Goal: Information Seeking & Learning: Learn about a topic

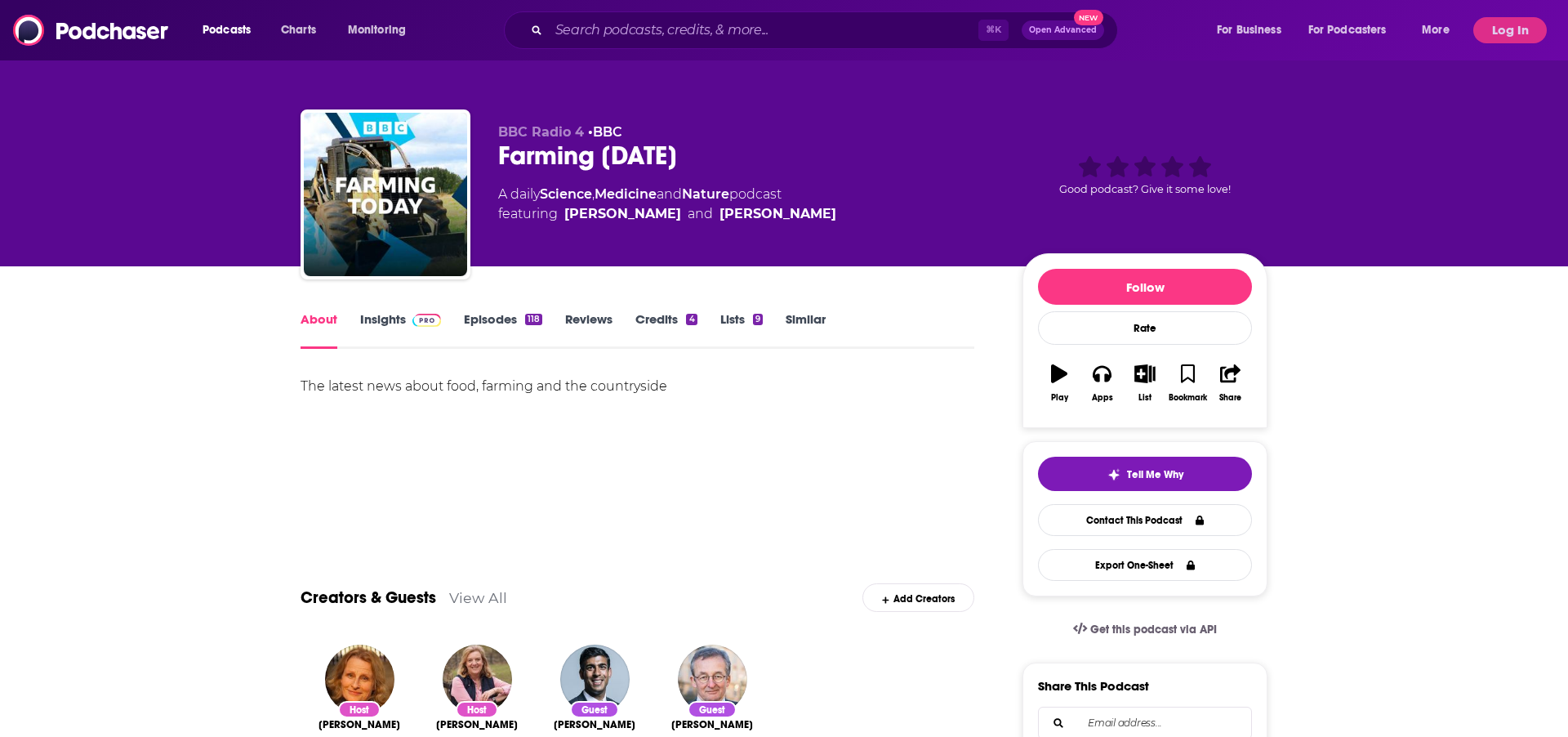
click at [382, 316] on link "Insights" at bounding box center [400, 330] width 81 height 38
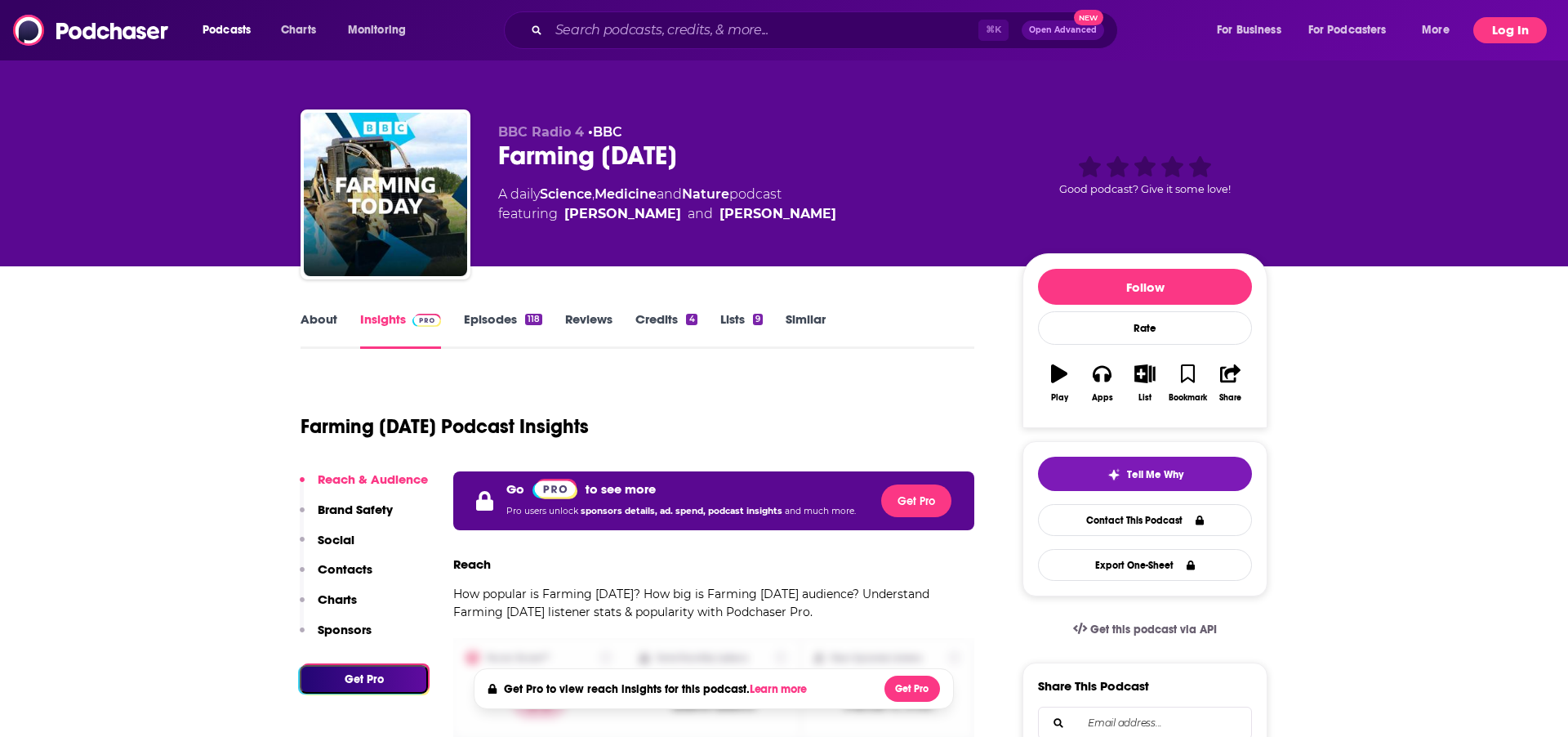
click at [1516, 30] on button "Log In" at bounding box center [1510, 30] width 74 height 26
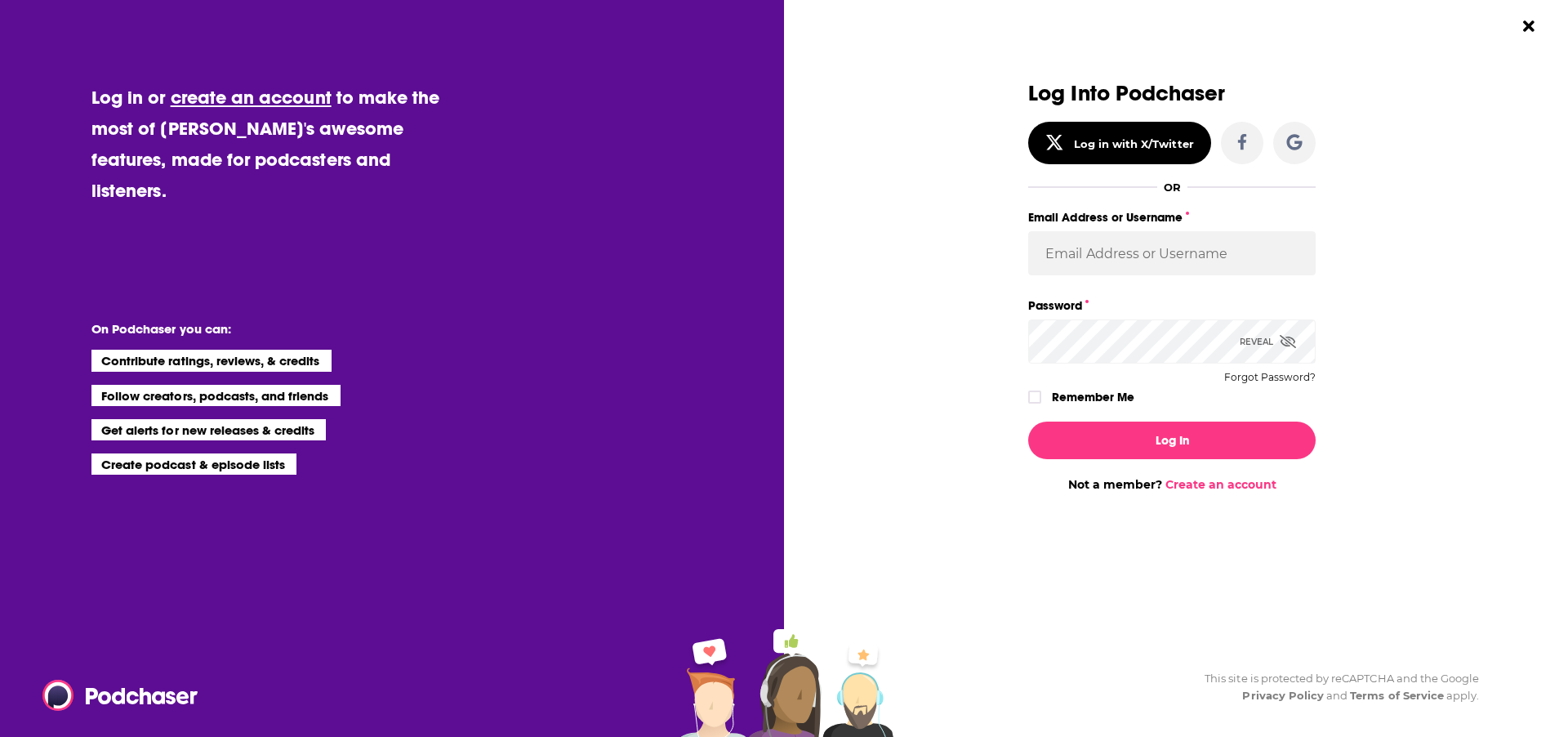
click at [1195, 222] on label "Email Address or Username" at bounding box center [1172, 217] width 288 height 21
click at [1195, 231] on input "Email Address or Username" at bounding box center [1172, 253] width 288 height 44
click at [1191, 260] on input "Email Address or Username" at bounding box center [1172, 253] width 288 height 44
type input "[EMAIL_ADDRESS][DOMAIN_NAME]"
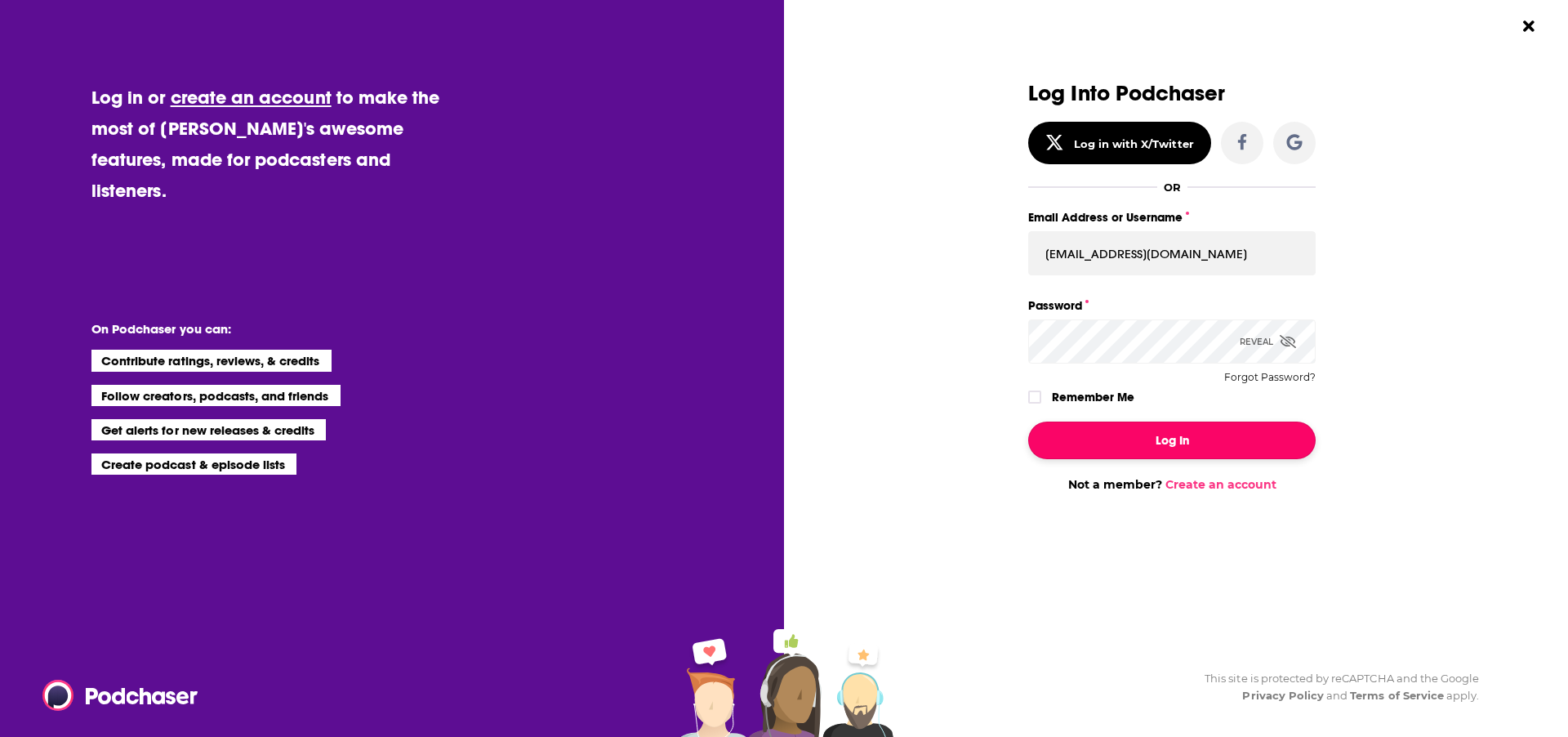
click at [1181, 436] on button "Log In" at bounding box center [1172, 441] width 288 height 38
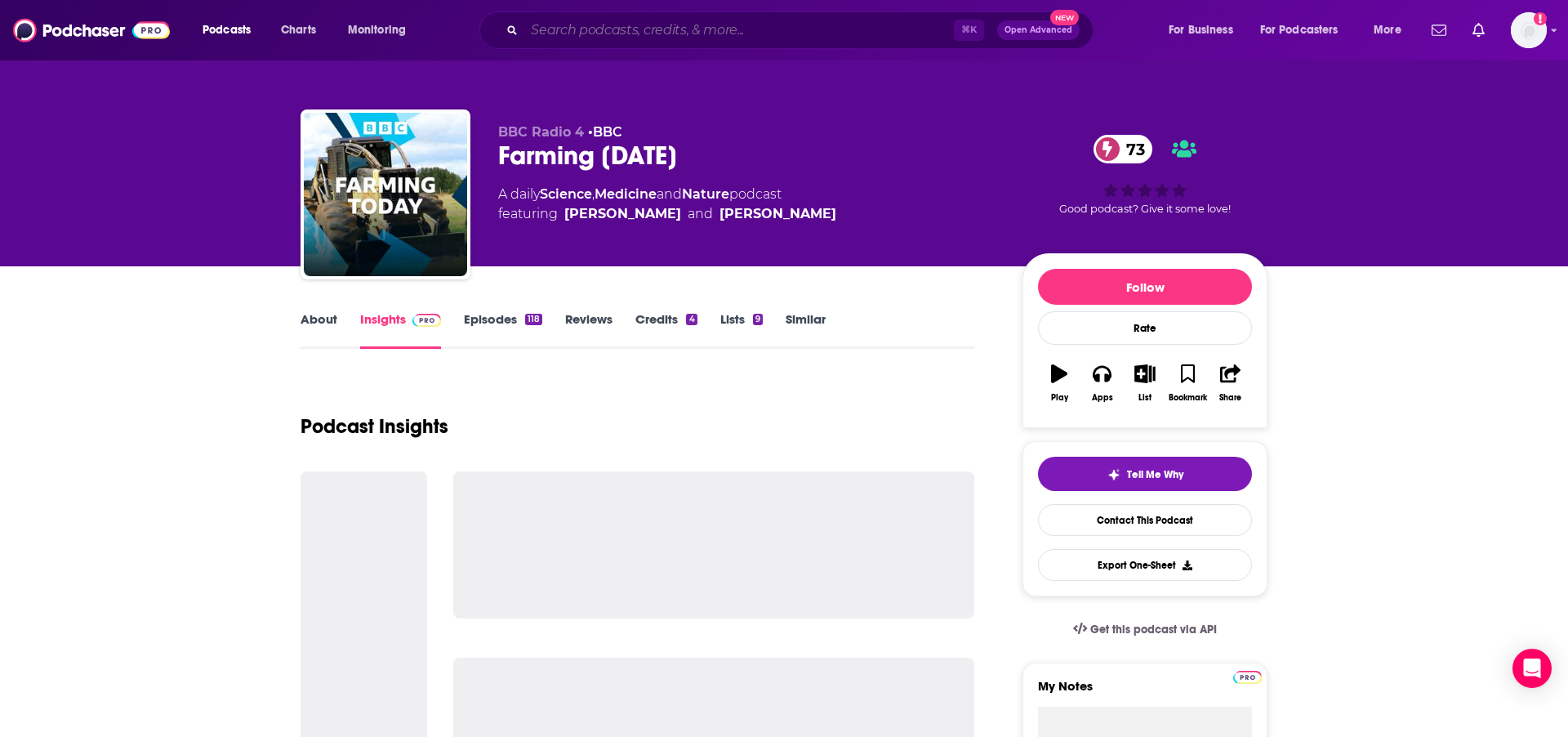
click at [609, 32] on input "Search podcasts, credits, & more..." at bounding box center [740, 30] width 430 height 26
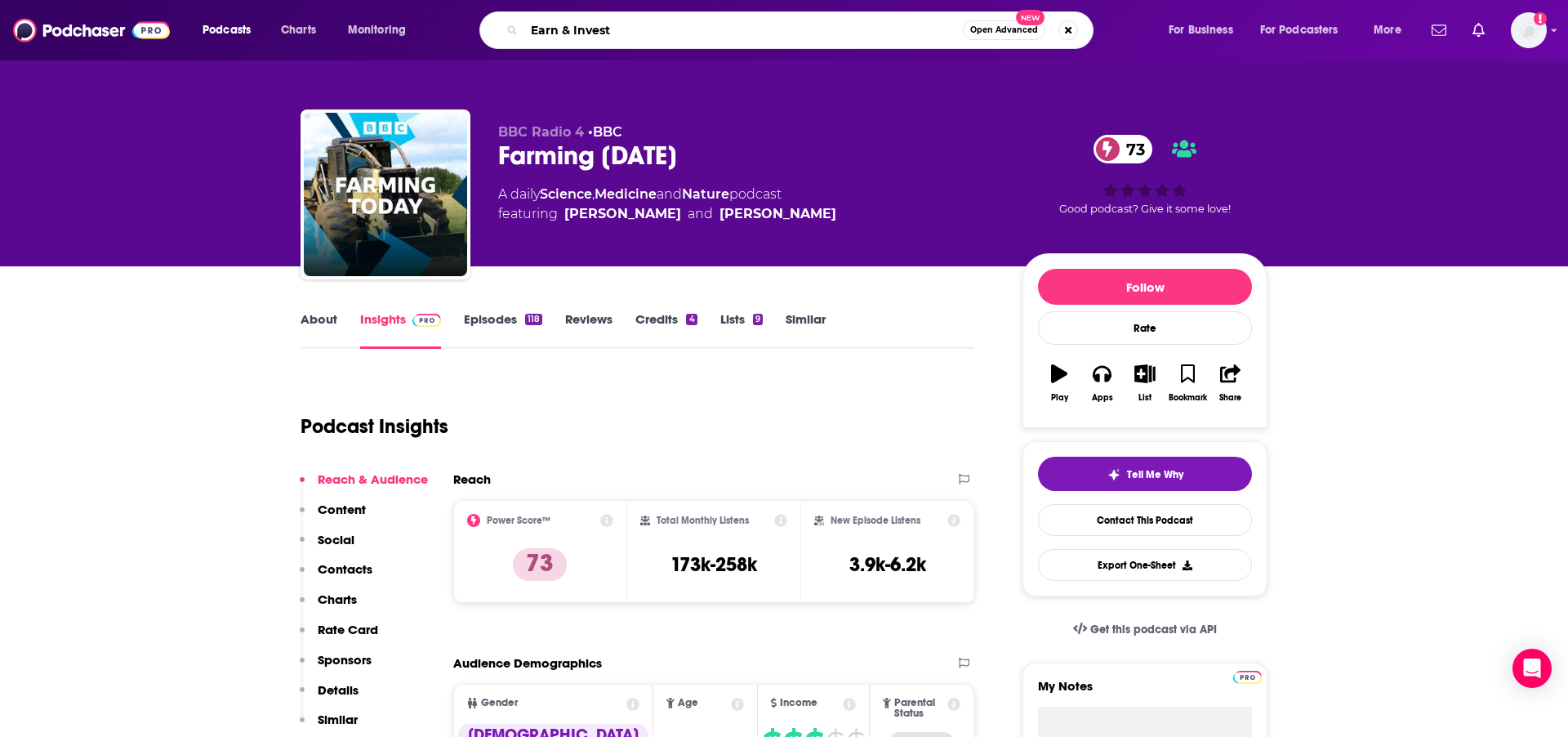
click at [625, 23] on input "Earn & Invest" at bounding box center [744, 30] width 439 height 26
click at [523, 396] on div "Podcast Insights" at bounding box center [631, 416] width 661 height 83
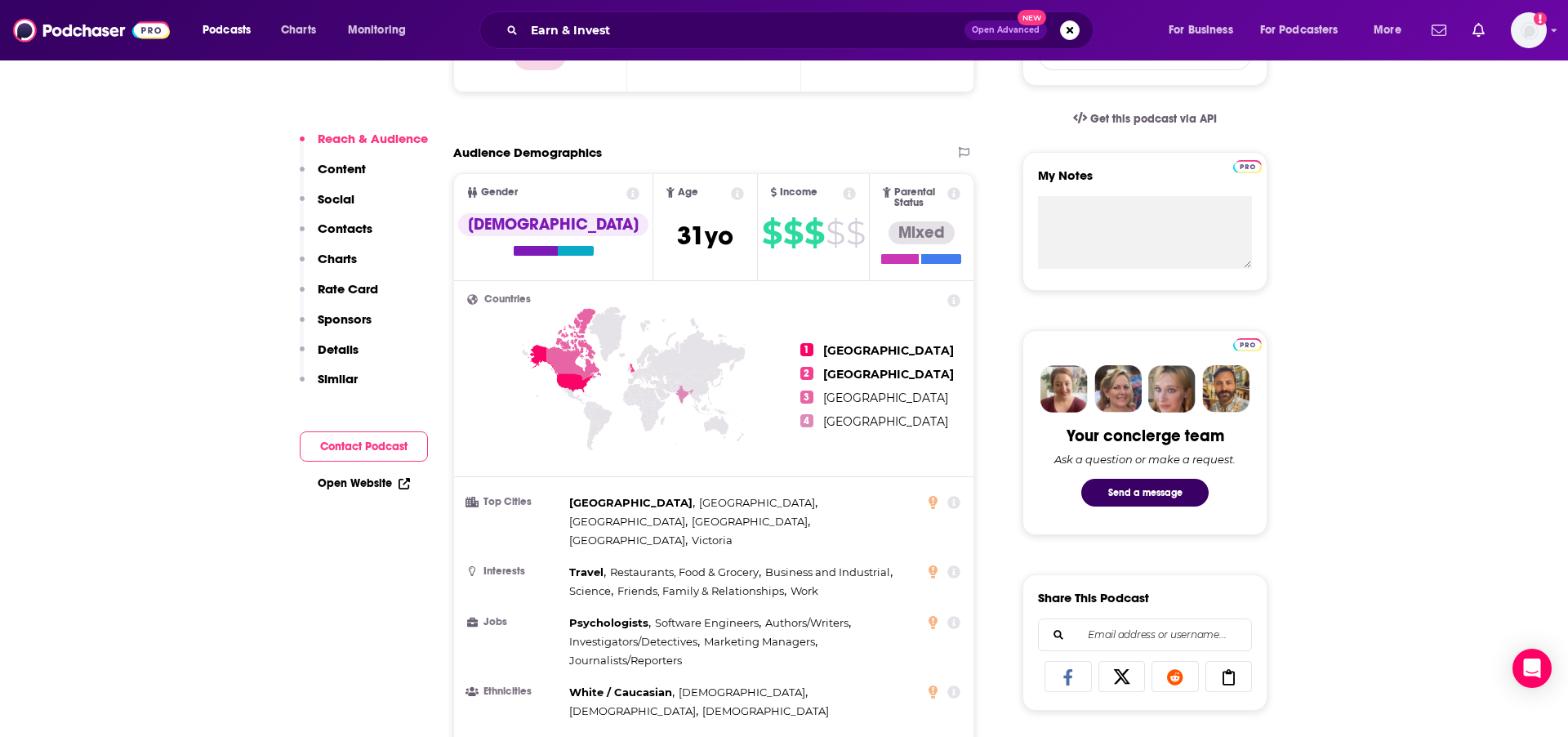
scroll to position [545, 0]
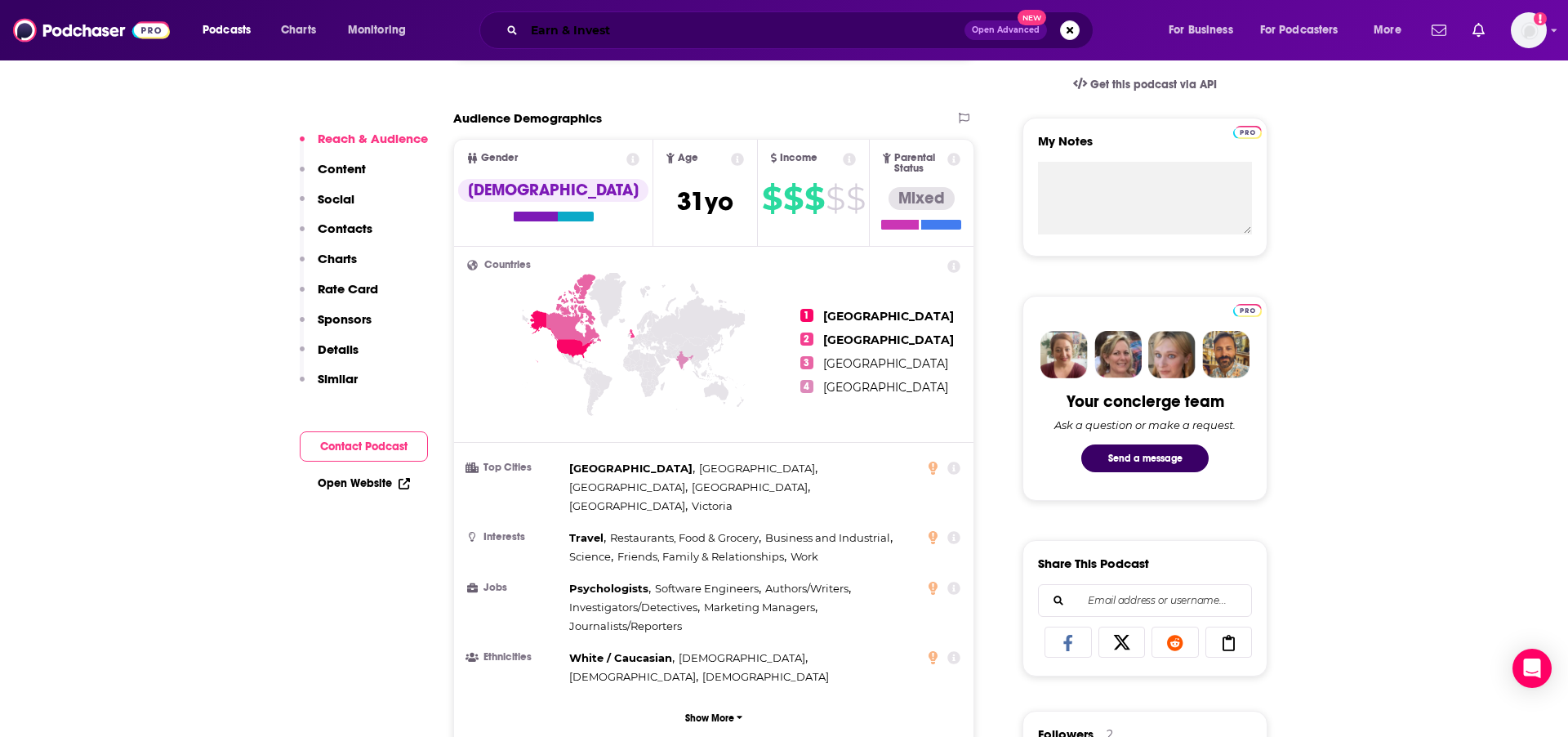
click at [633, 37] on input "Earn & Invest" at bounding box center [745, 30] width 440 height 26
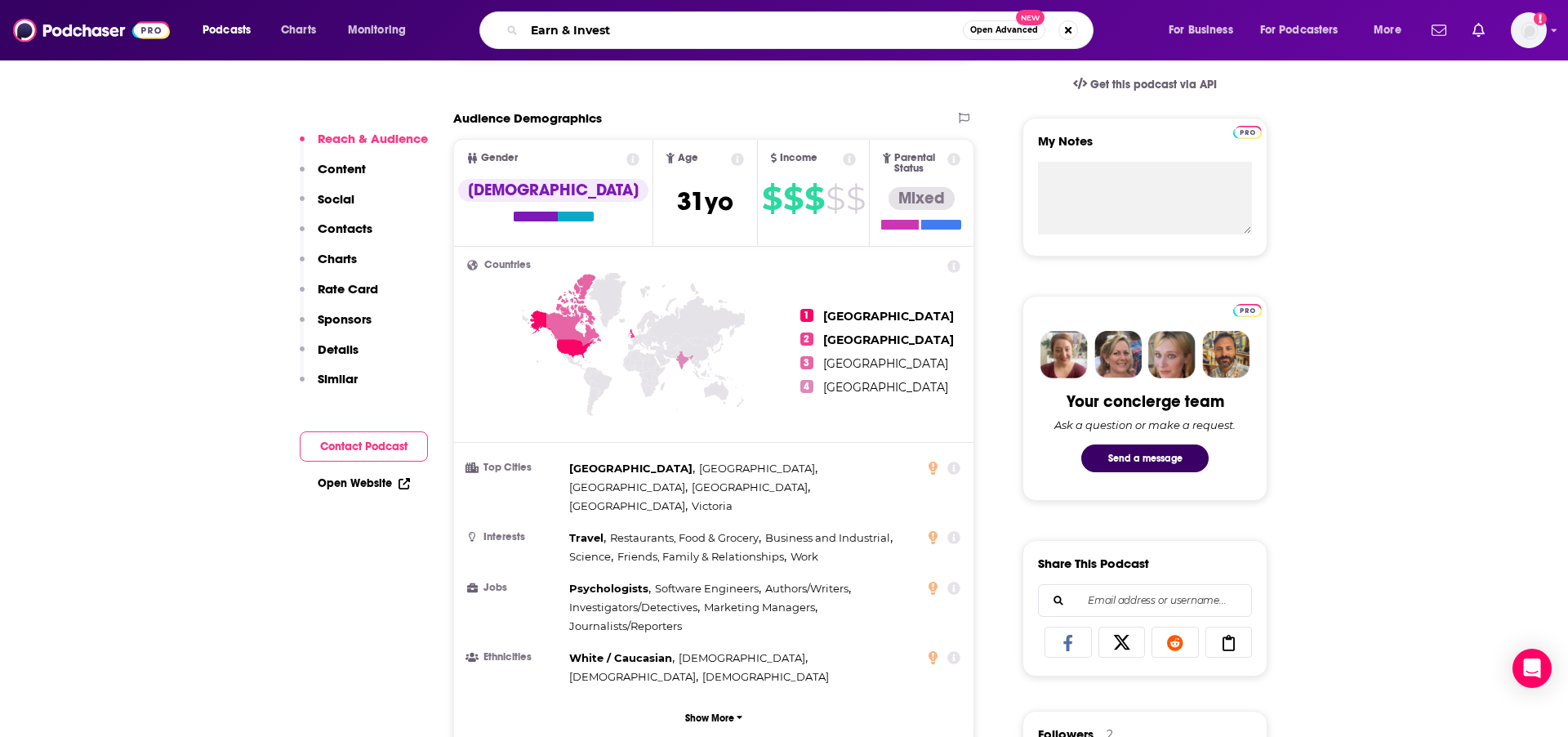
click at [633, 37] on input "Earn & Invest" at bounding box center [744, 30] width 439 height 26
type input "Those who don't teach"
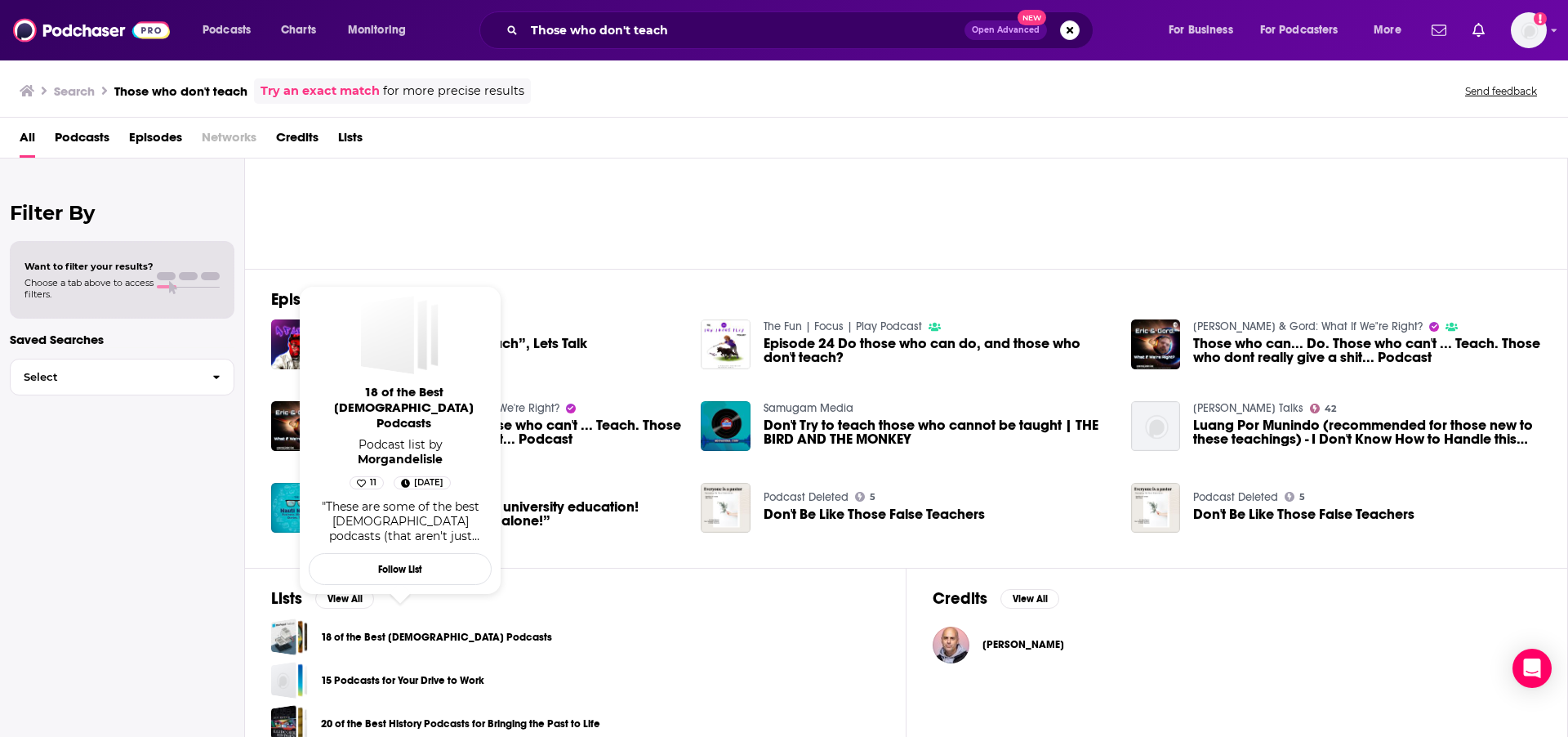
scroll to position [140, 0]
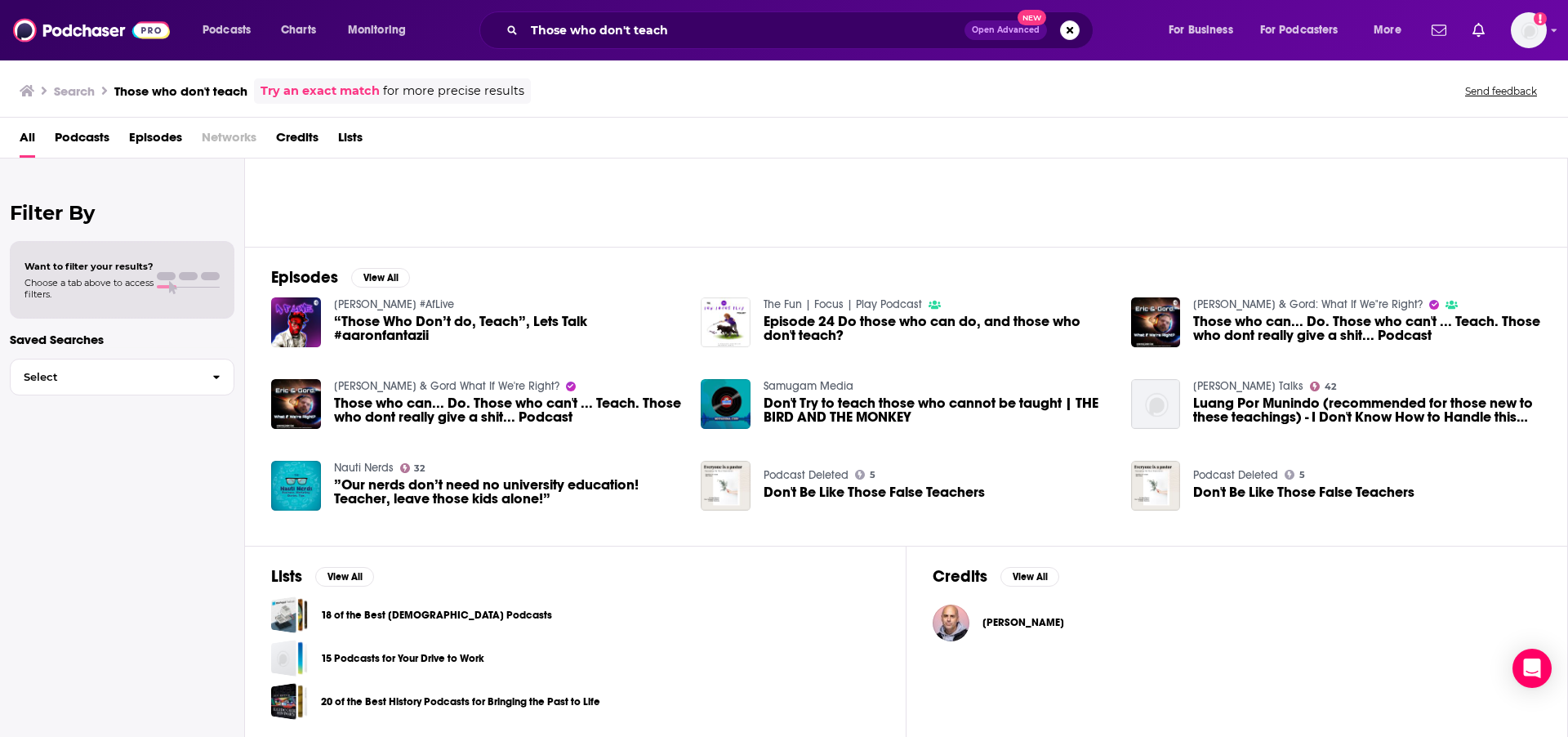
drag, startPoint x: 818, startPoint y: 87, endPoint x: 806, endPoint y: 87, distance: 12.0
click at [815, 87] on div "Search Those who don't teach Try an exact match for more precise results Send f…" at bounding box center [781, 90] width 1522 height 25
click at [732, 30] on input "Those who don't teach" at bounding box center [745, 30] width 440 height 26
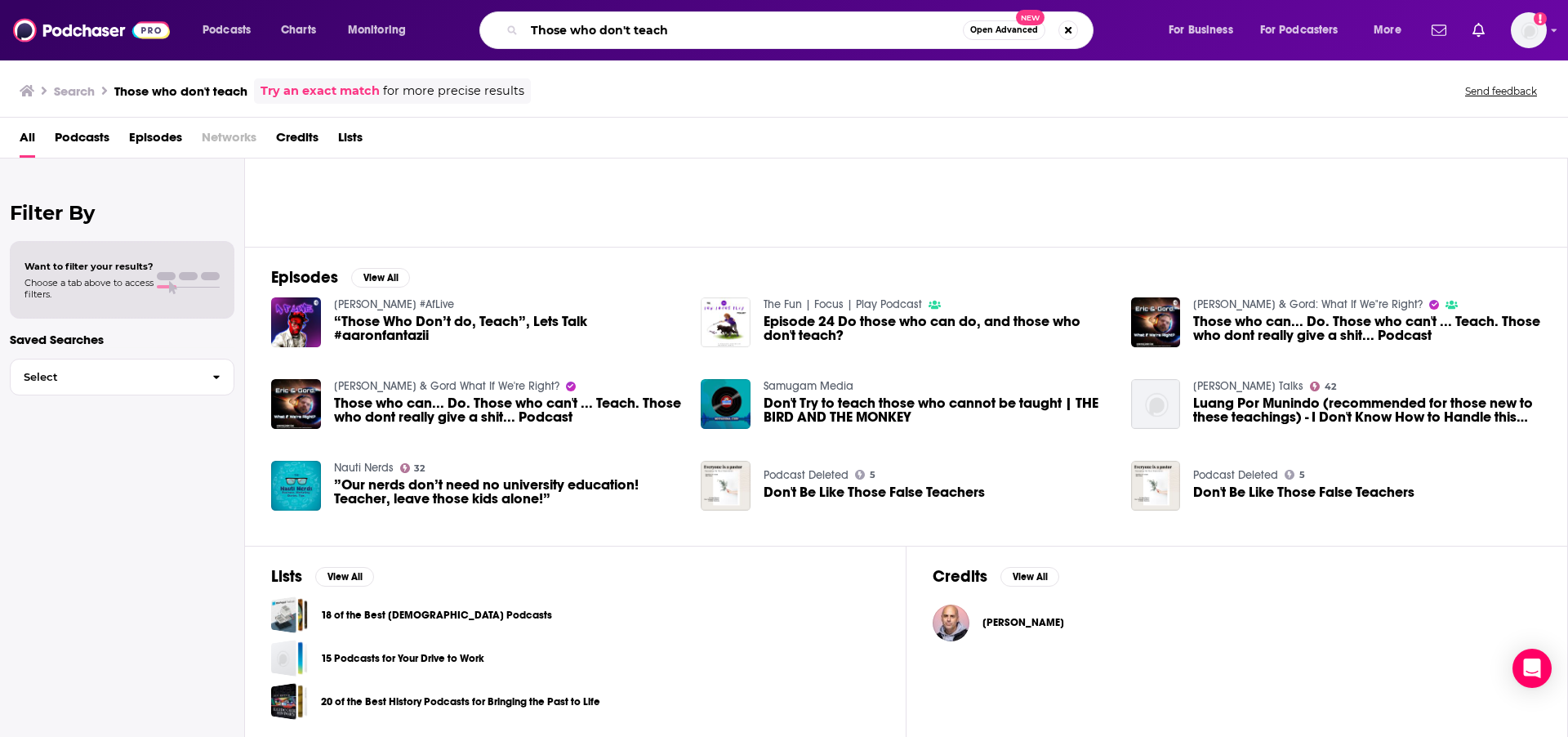
click at [732, 30] on input "Those who don't teach" at bounding box center [744, 30] width 439 height 26
paste input "Who Can't Teach Anymore"
type input "Those Who Can't Teach Anymore"
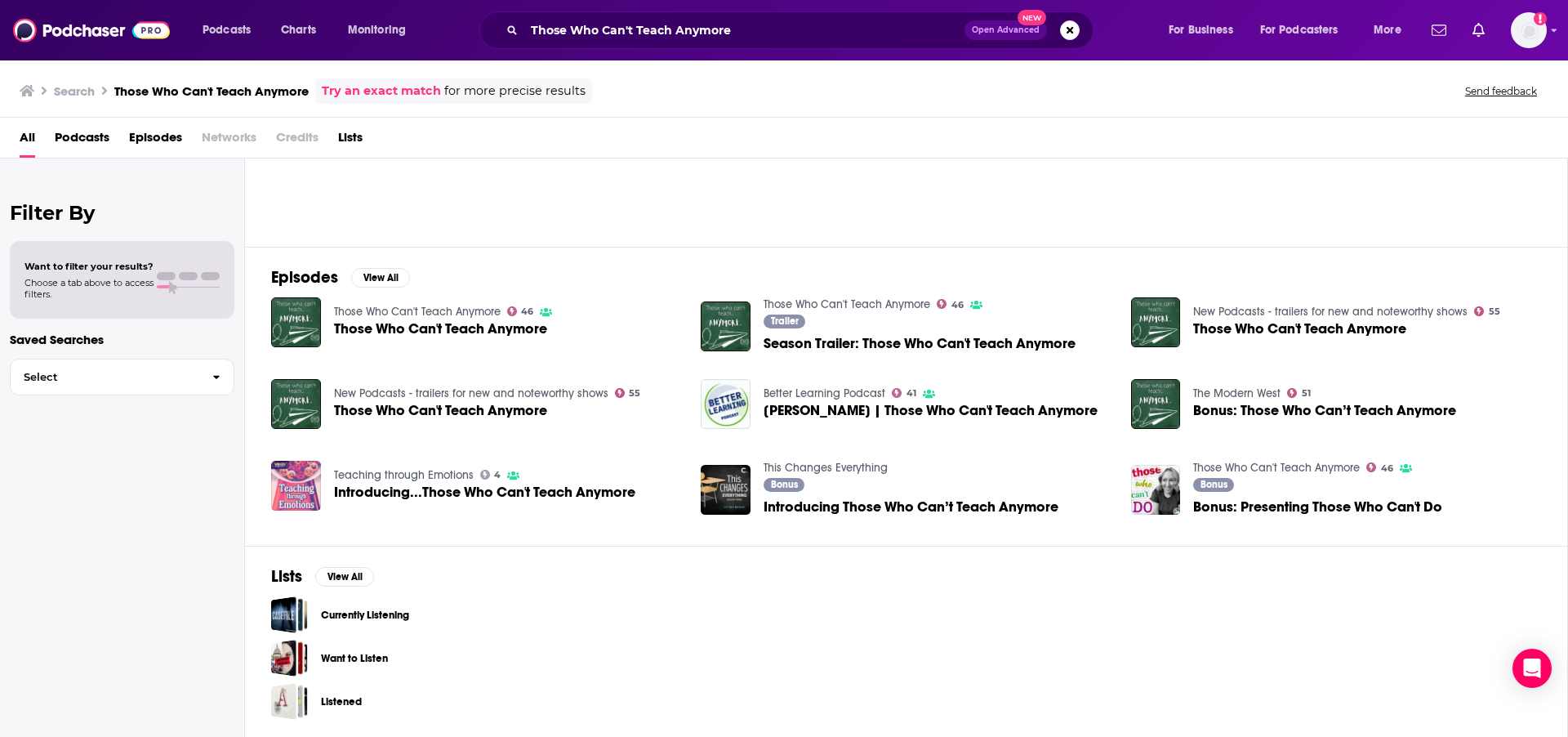
scroll to position [127, 0]
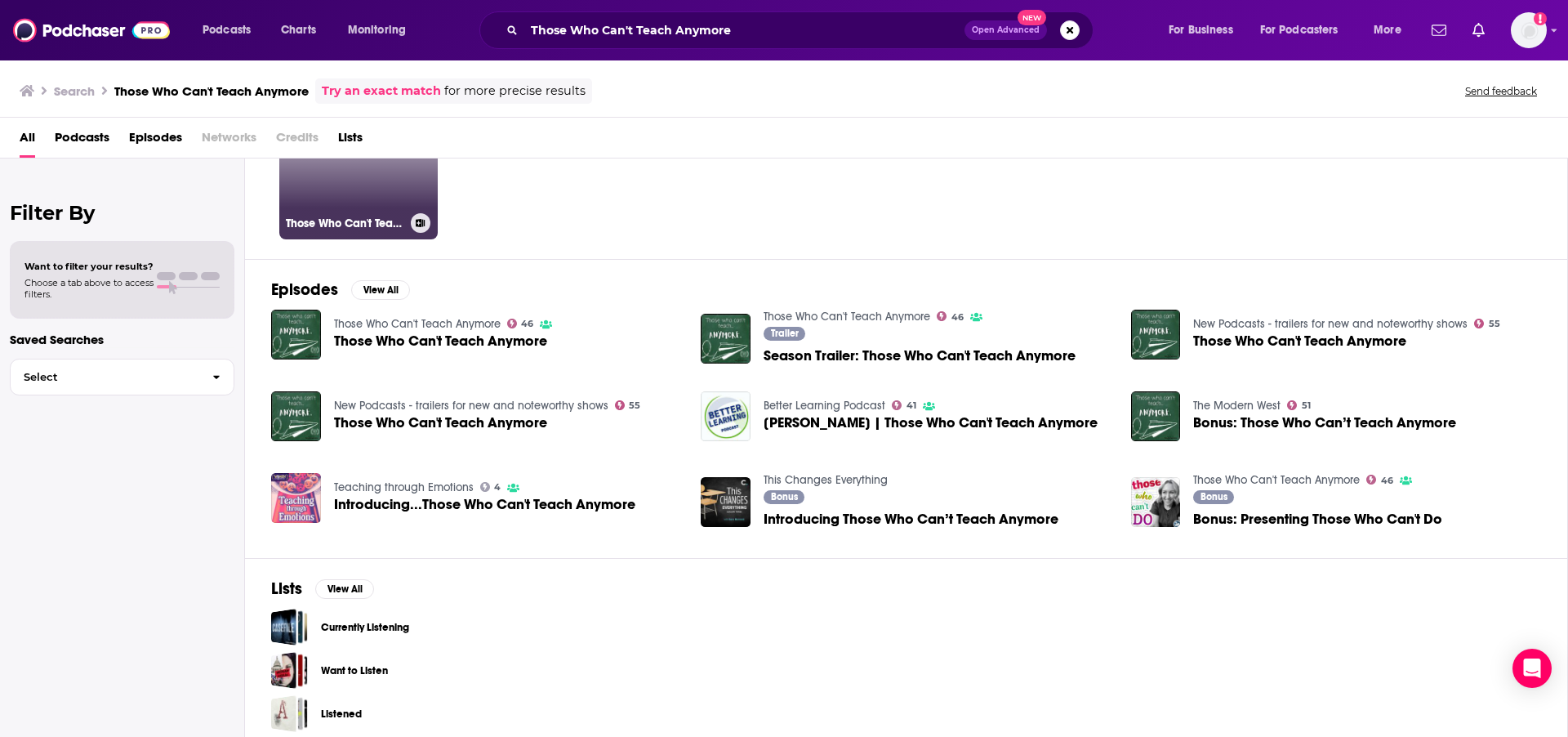
click at [359, 207] on link "46 Those Who Can't Teach Anymore" at bounding box center [358, 160] width 159 height 159
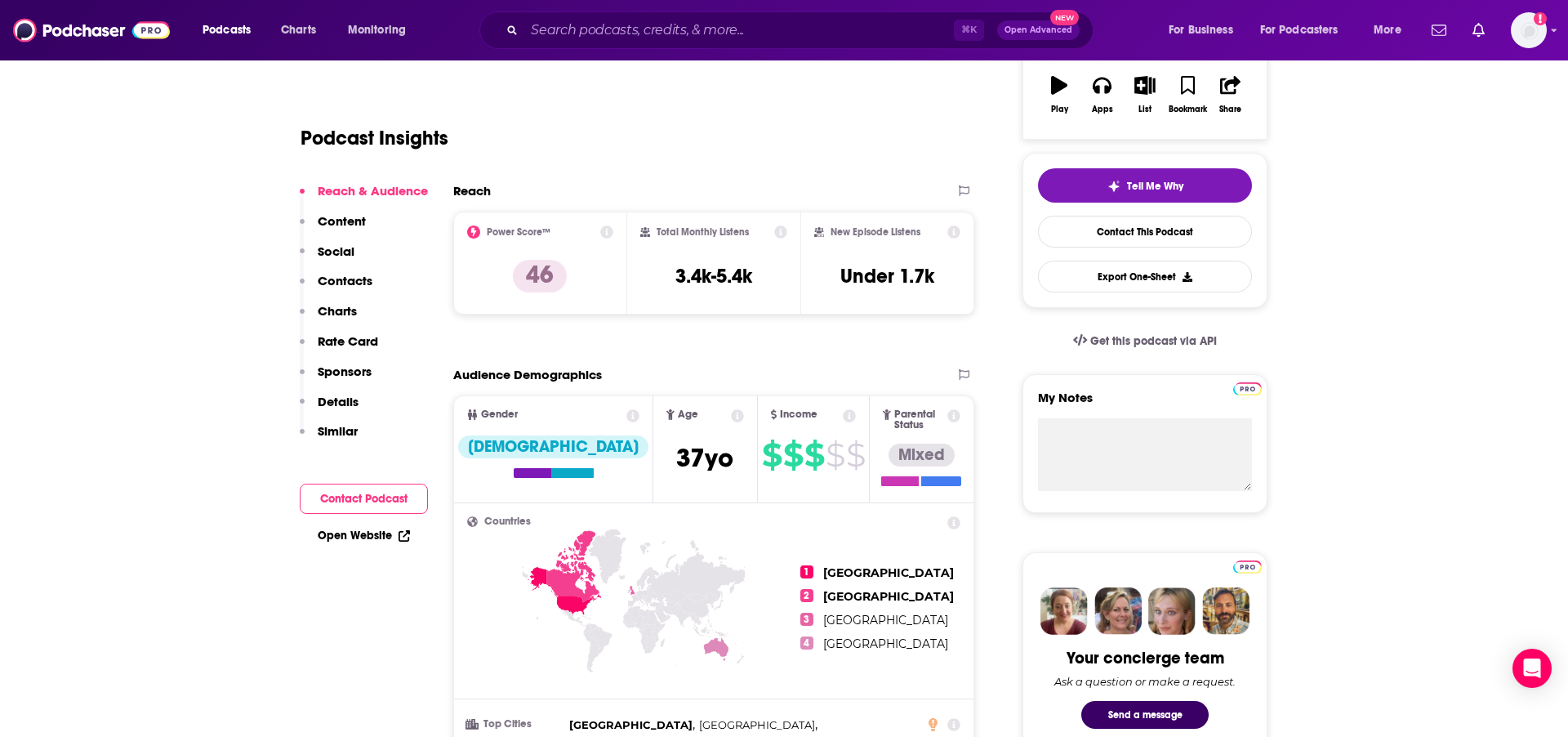
scroll to position [655, 0]
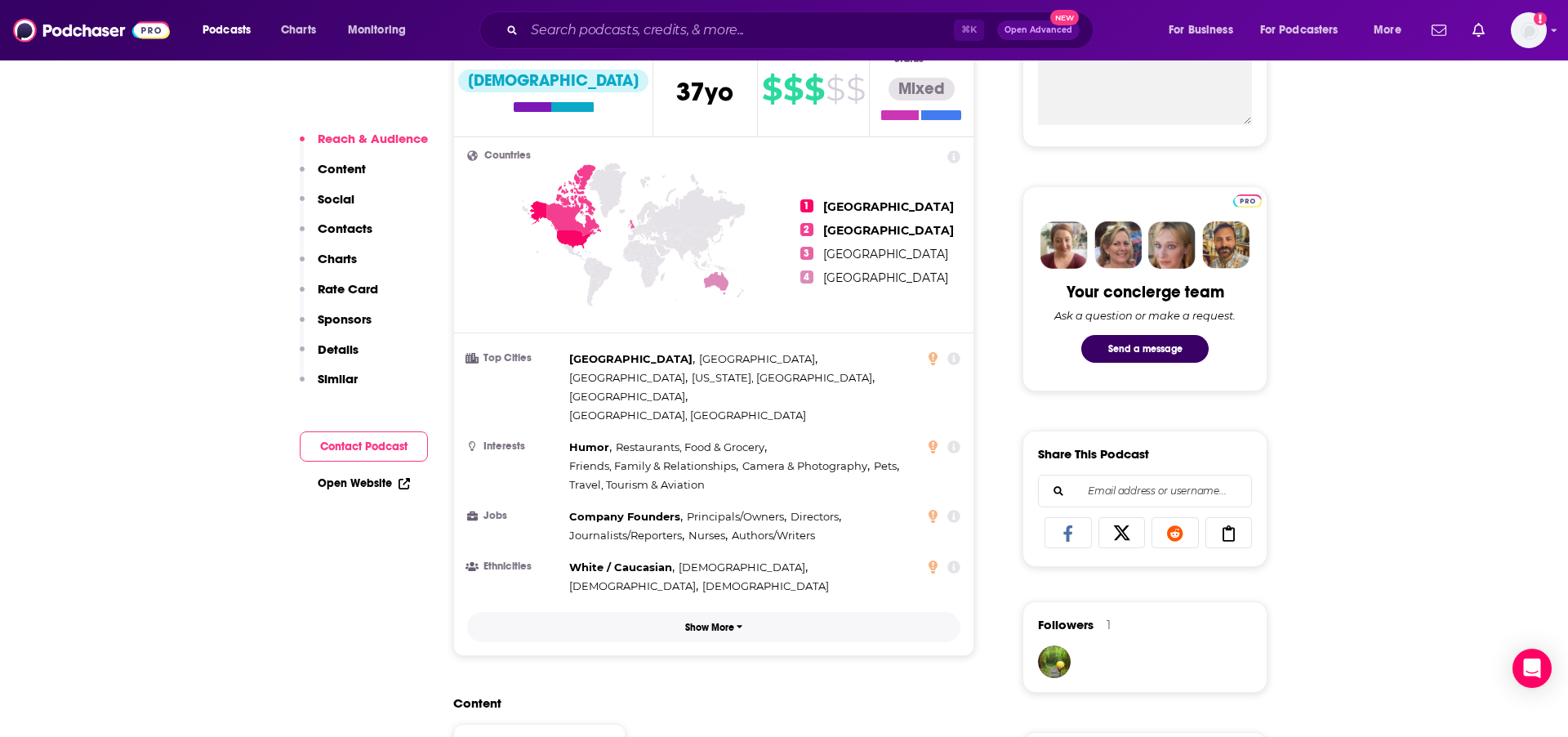
click at [676, 612] on button "Show More" at bounding box center [714, 627] width 494 height 30
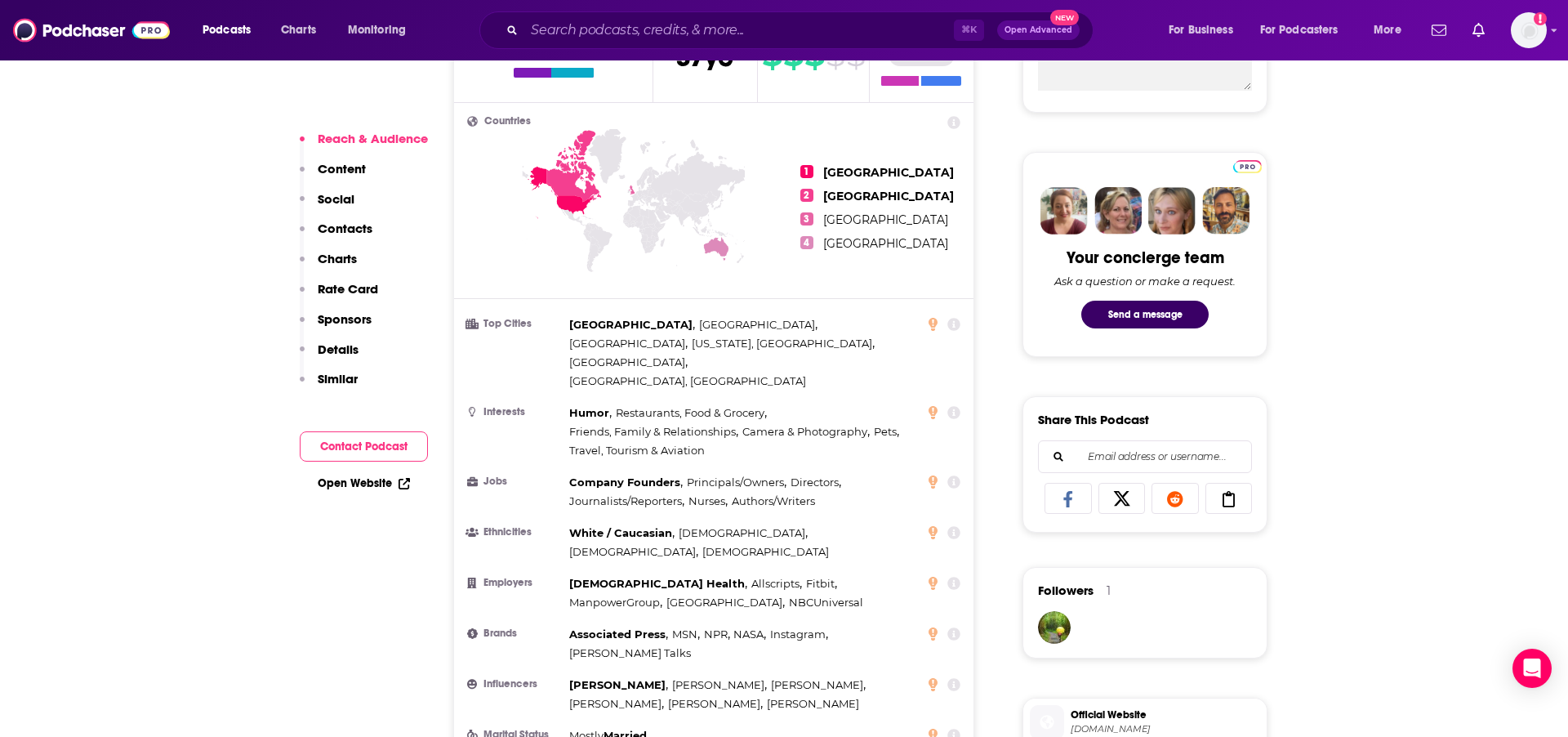
scroll to position [691, 0]
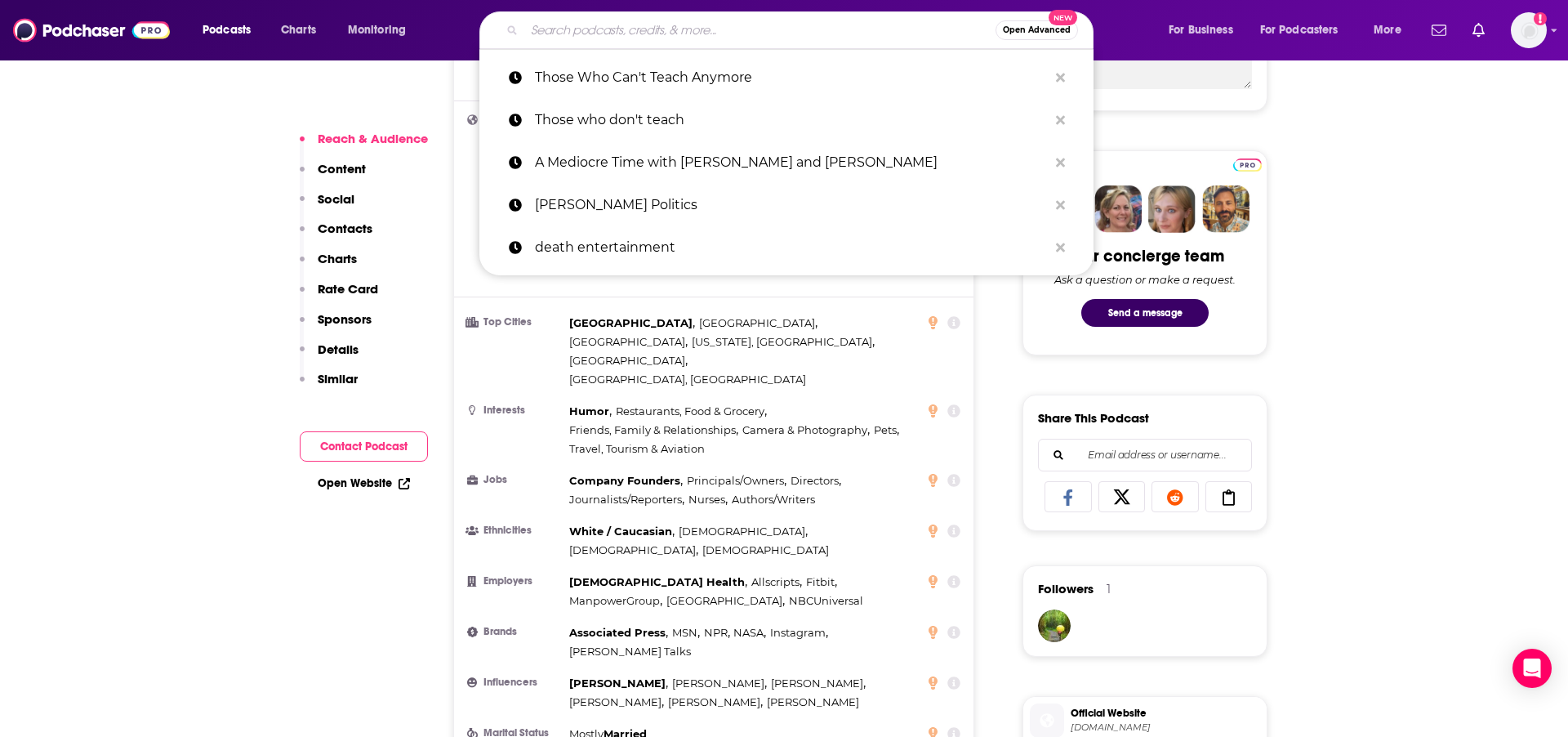
click at [753, 29] on input "Search podcasts, credits, & more..." at bounding box center [761, 30] width 472 height 26
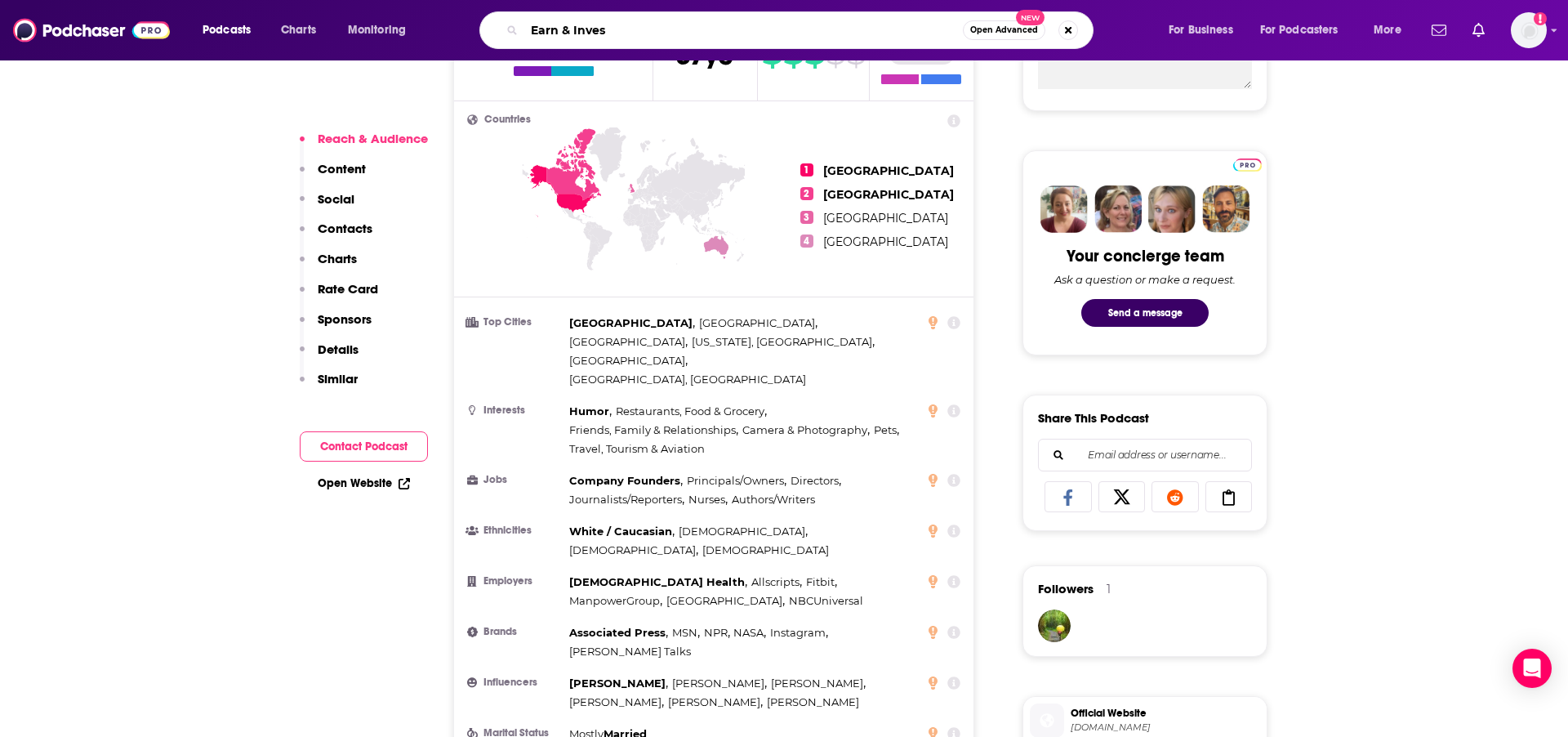
type input "Earn & Invest"
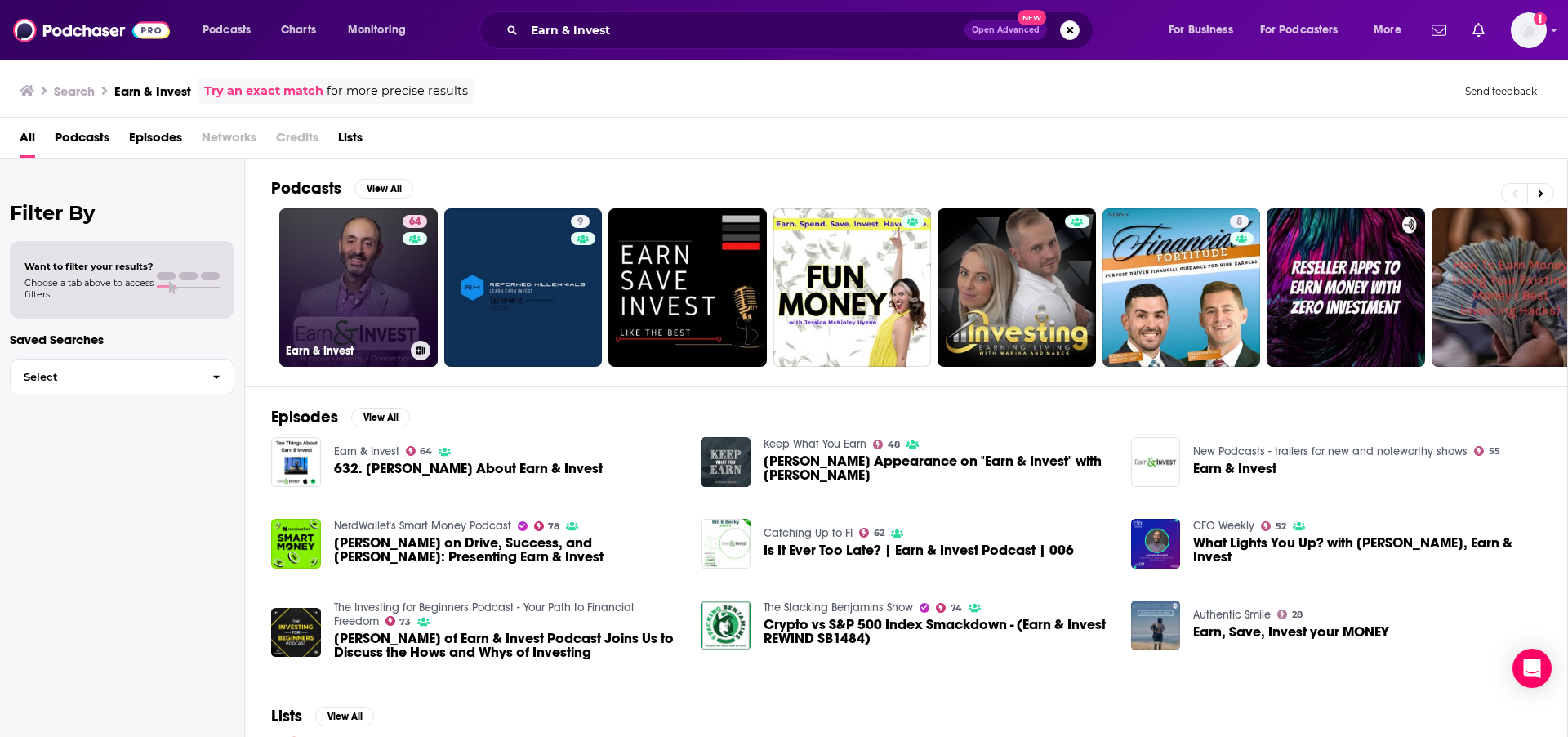
click at [311, 319] on link "64 Earn & Invest" at bounding box center [358, 287] width 159 height 159
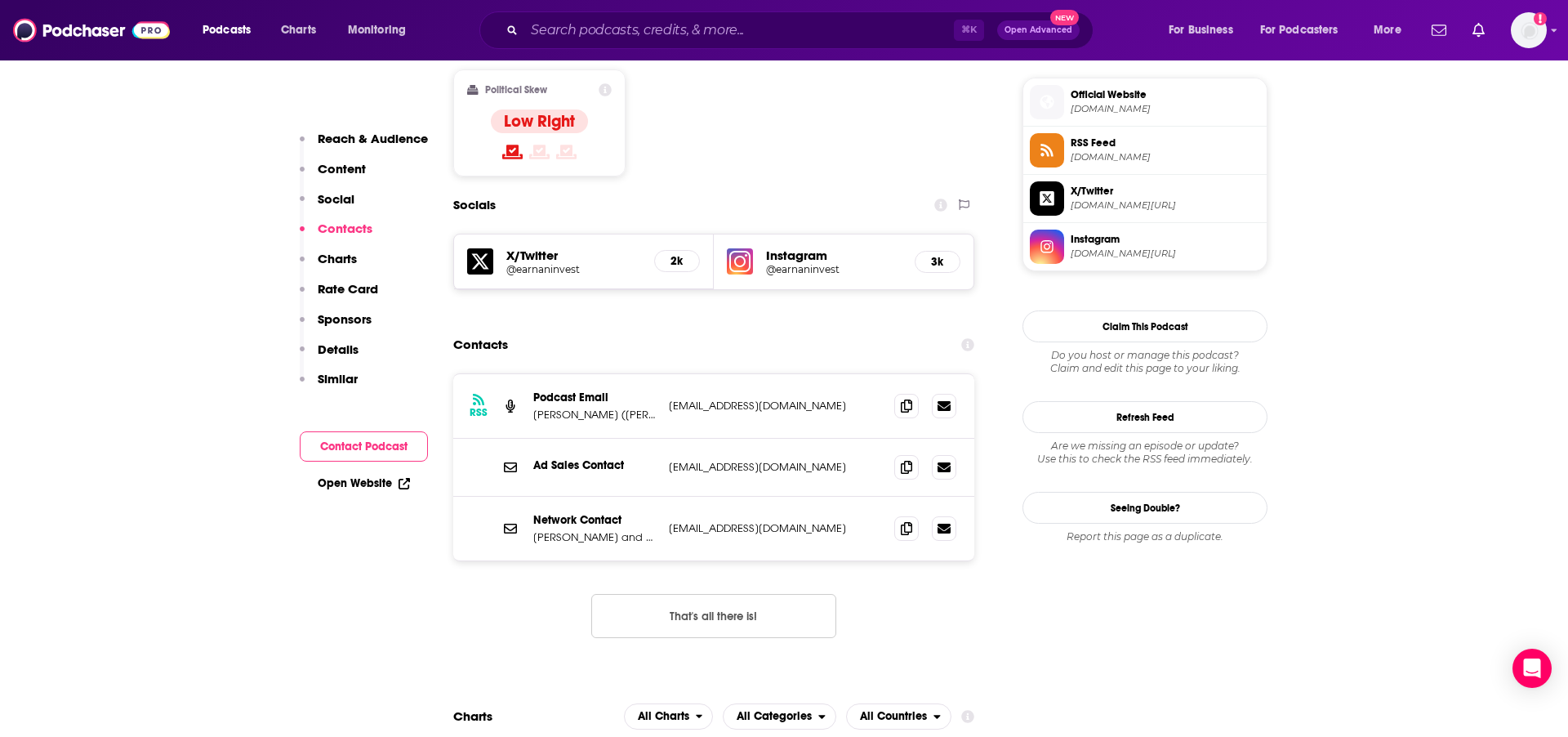
scroll to position [1310, 0]
drag, startPoint x: 661, startPoint y: 530, endPoint x: 455, endPoint y: 510, distance: 207.0
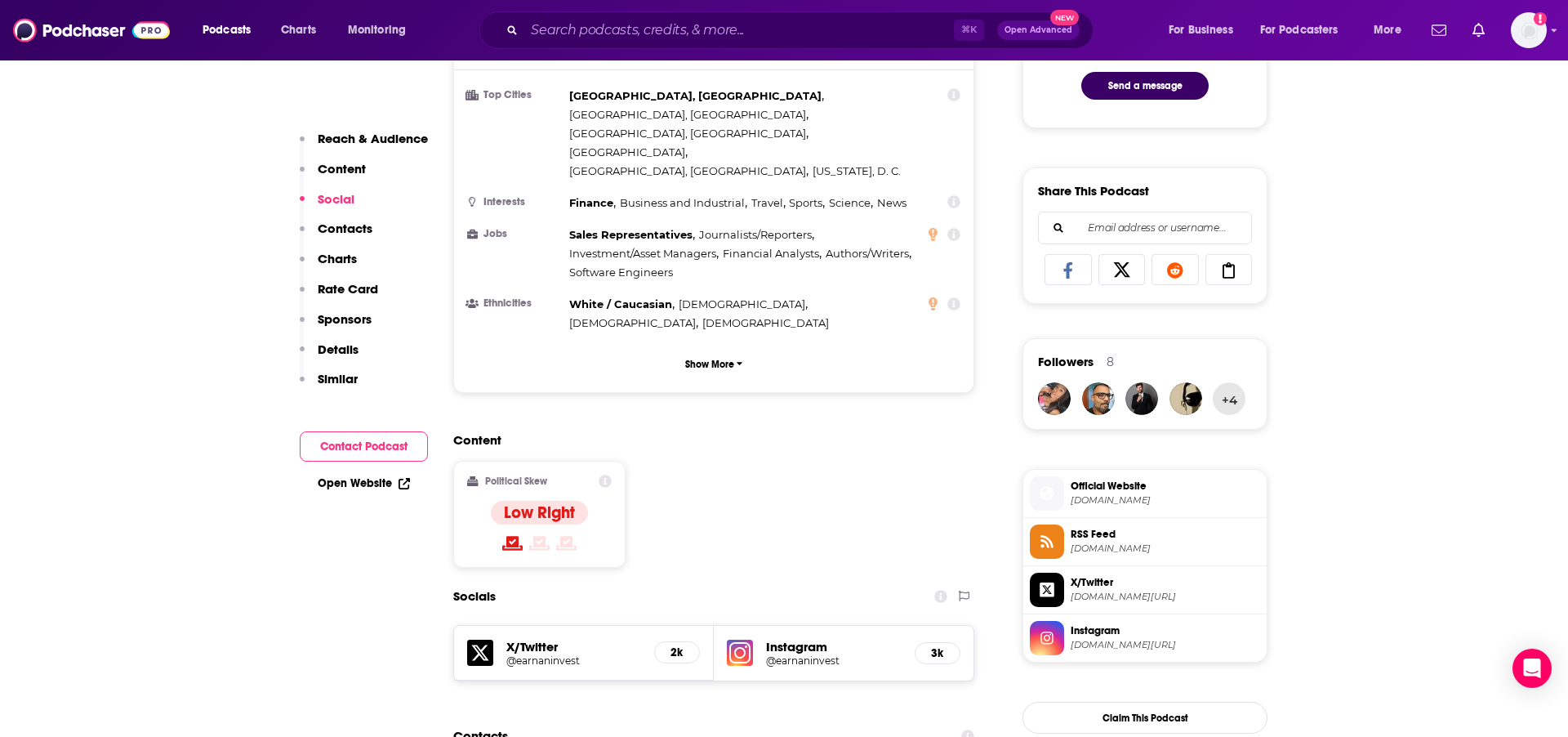
scroll to position [825, 0]
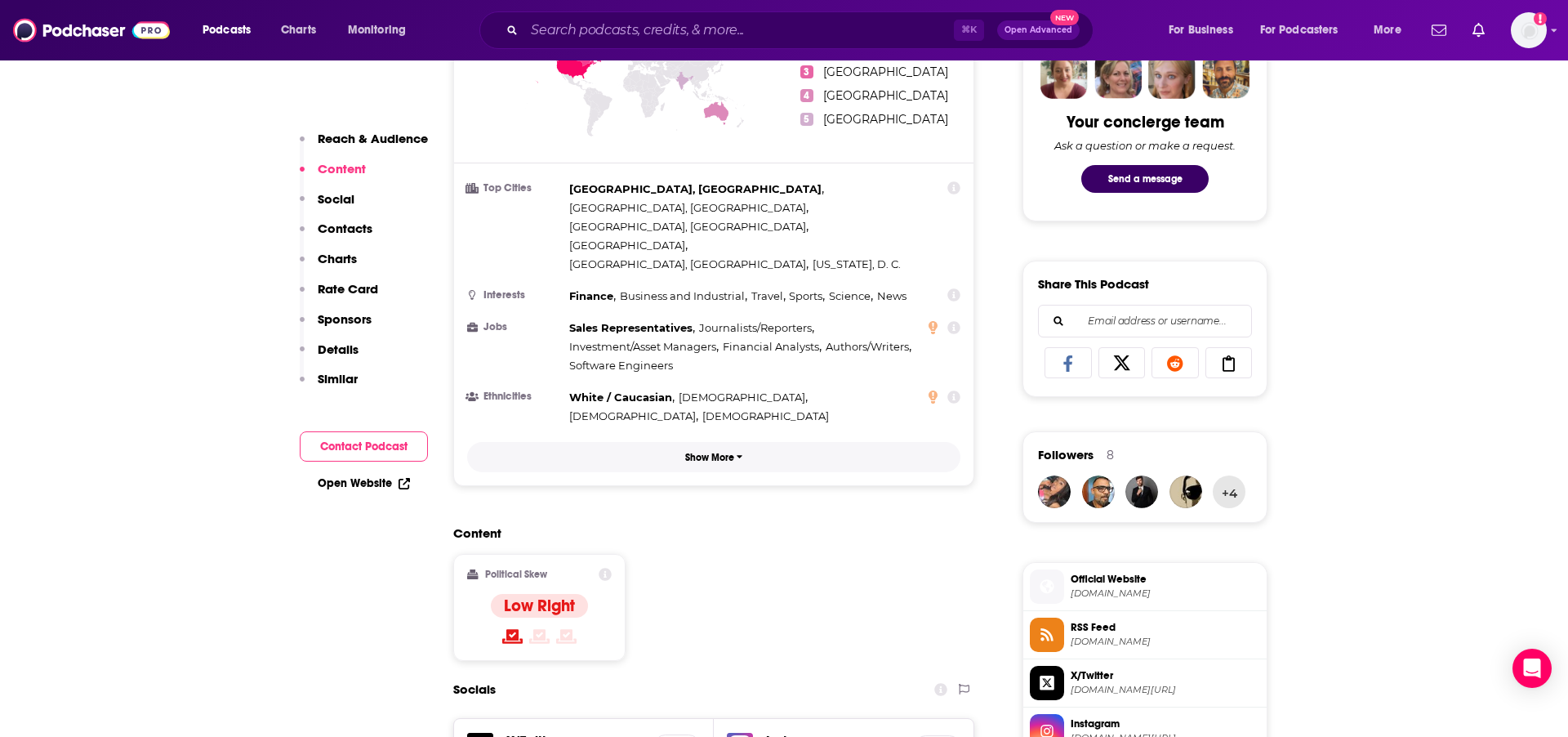
click at [686, 452] on p "Show More" at bounding box center [710, 457] width 49 height 11
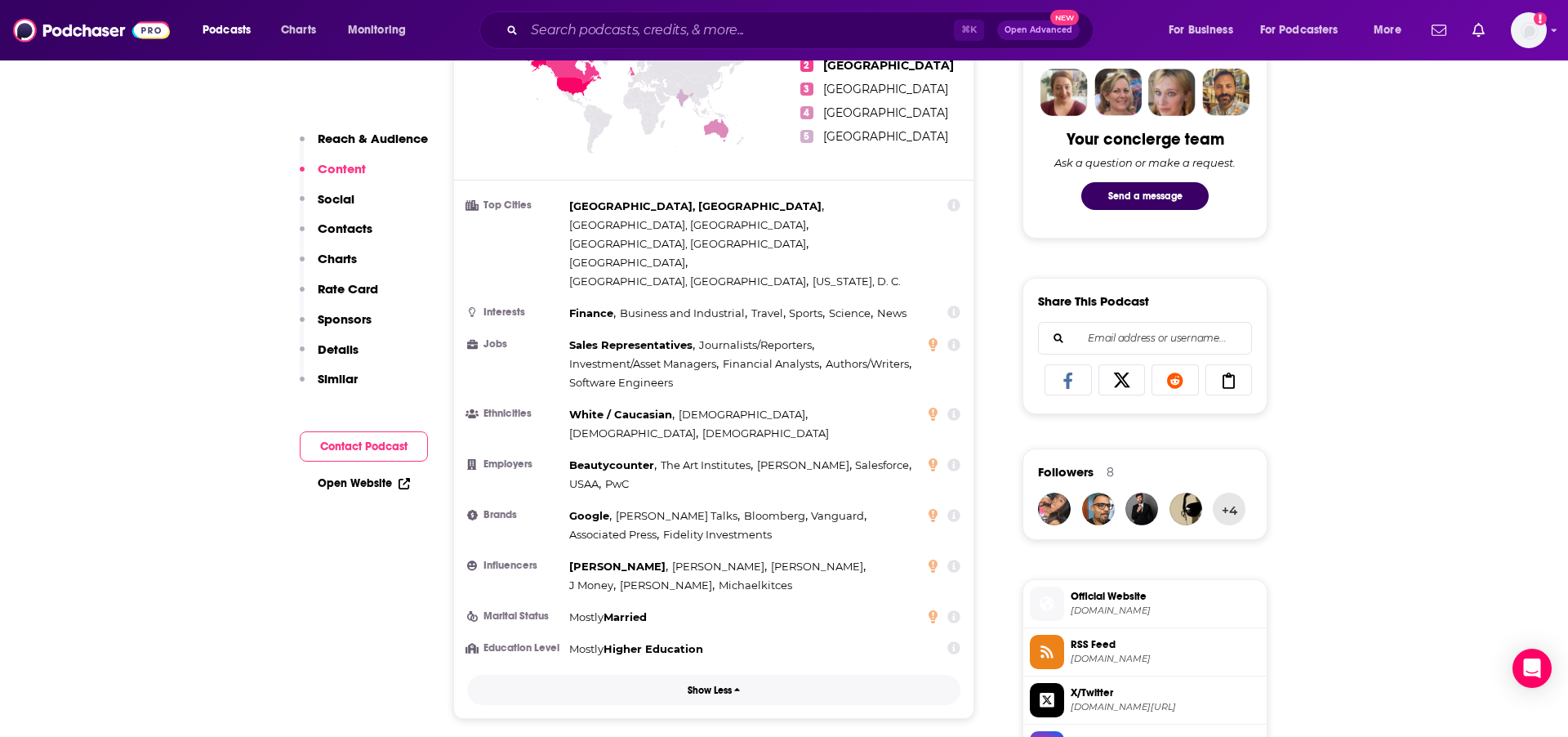
scroll to position [803, 0]
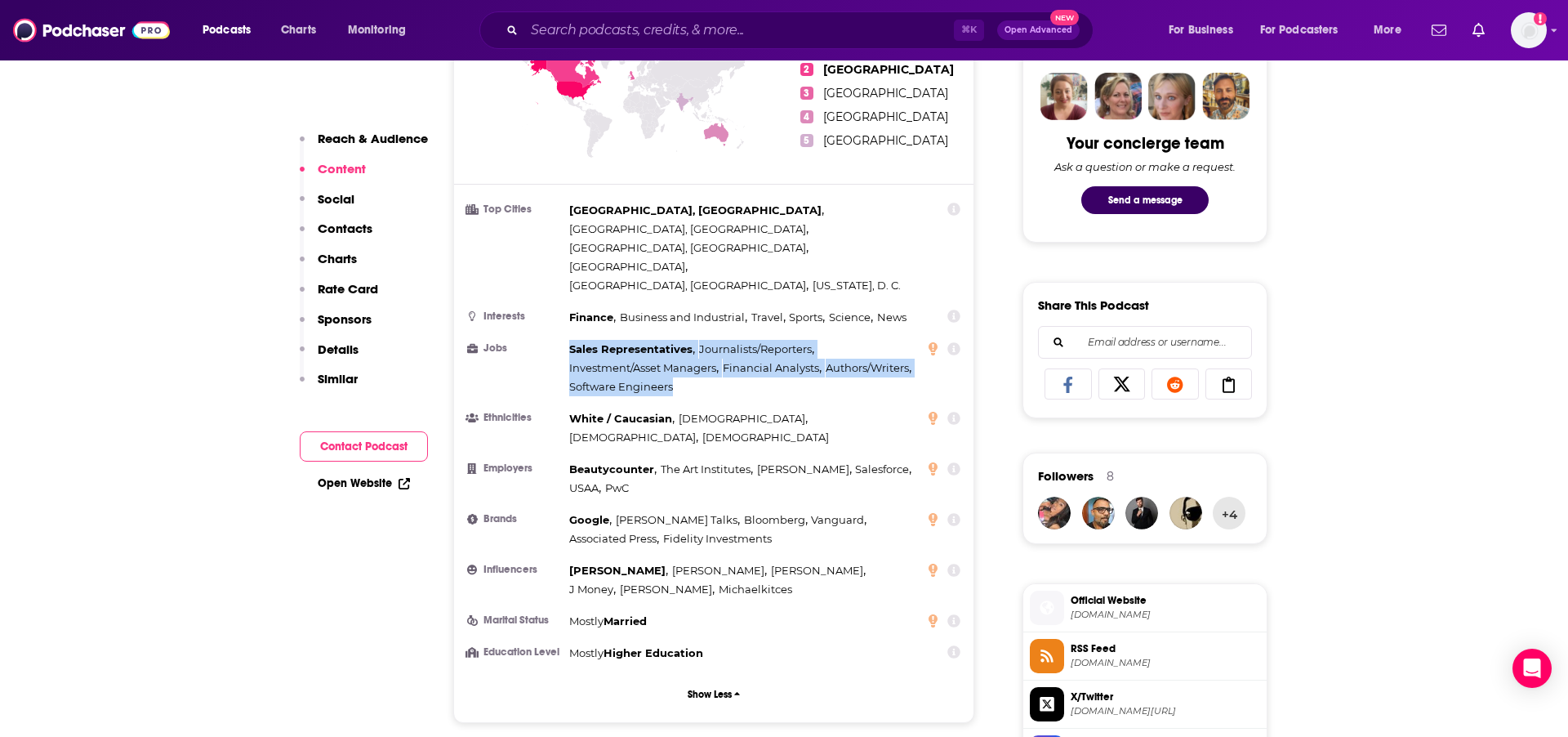
drag, startPoint x: 679, startPoint y: 322, endPoint x: 568, endPoint y: 288, distance: 116.1
click at [568, 340] on li "Jobs Sales Representatives , Journalists/Reporters , Investment/Asset Managers …" at bounding box center [714, 368] width 494 height 56
copy div "Sales Representatives , Journalists/Reporters , Investment/Asset Managers , Fin…"
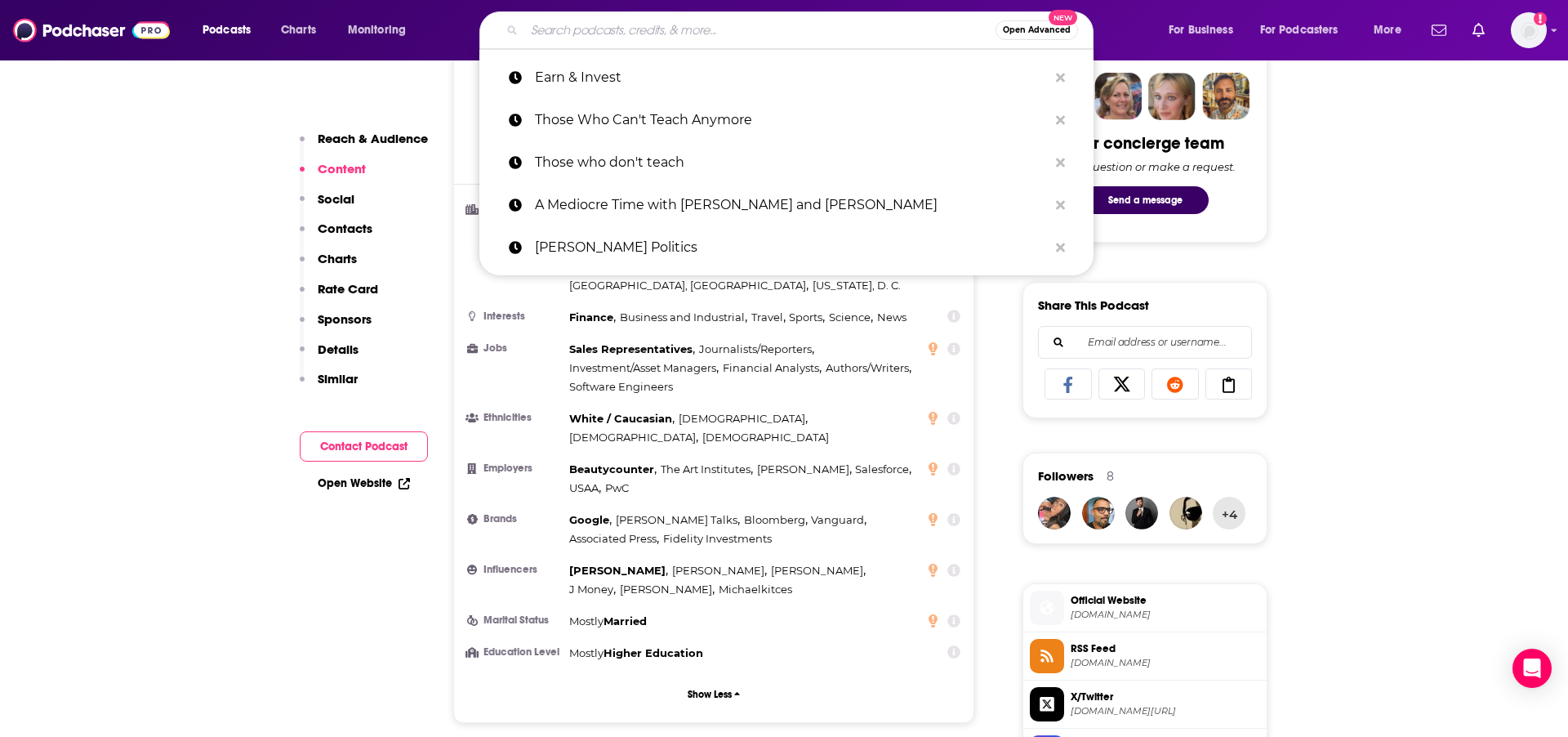
click at [845, 34] on input "Search podcasts, credits, & more..." at bounding box center [761, 30] width 472 height 26
paste input "Engadget News + Next"
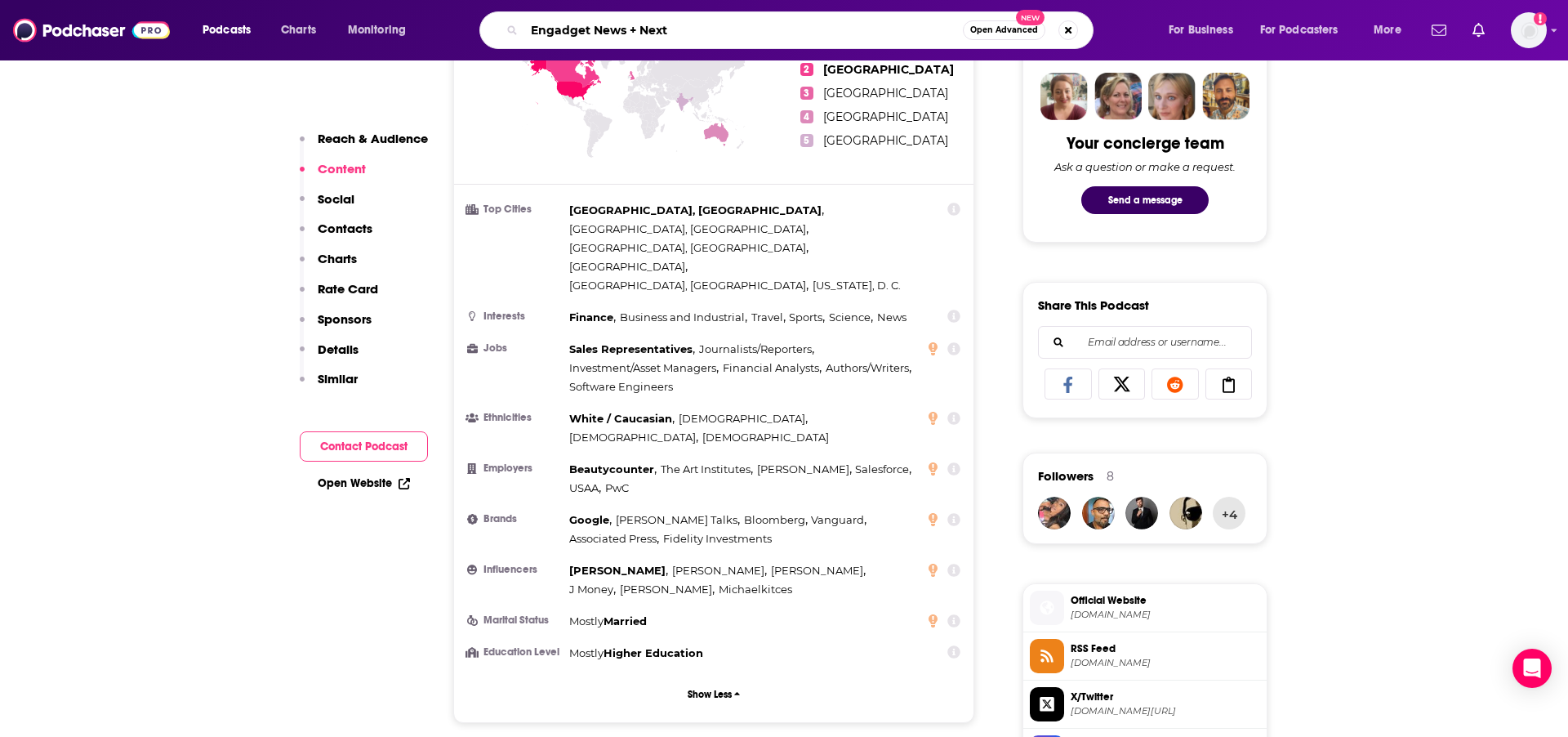
type input "Engadget News + Next"
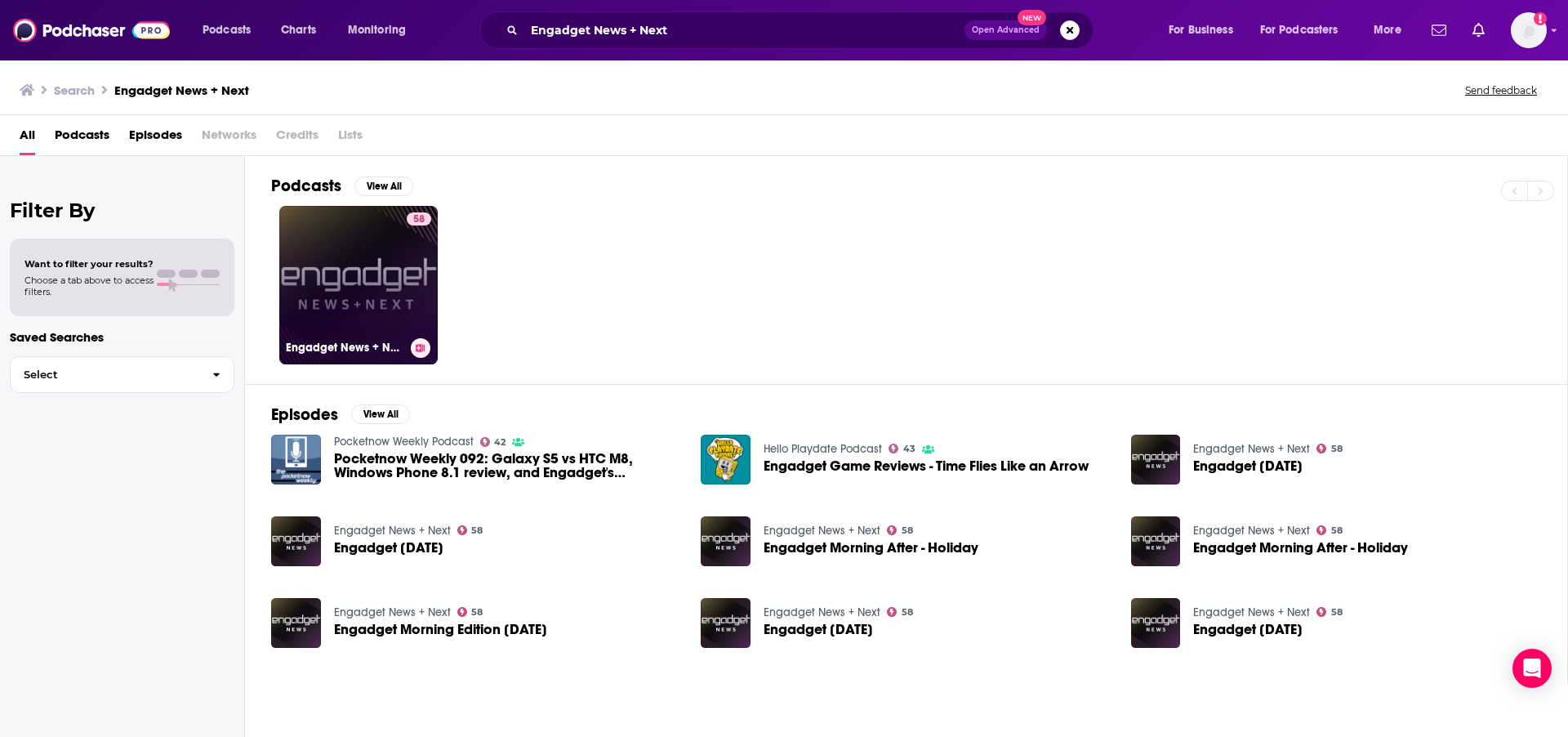
click at [335, 291] on link "58 Engadget News + Next" at bounding box center [358, 285] width 159 height 159
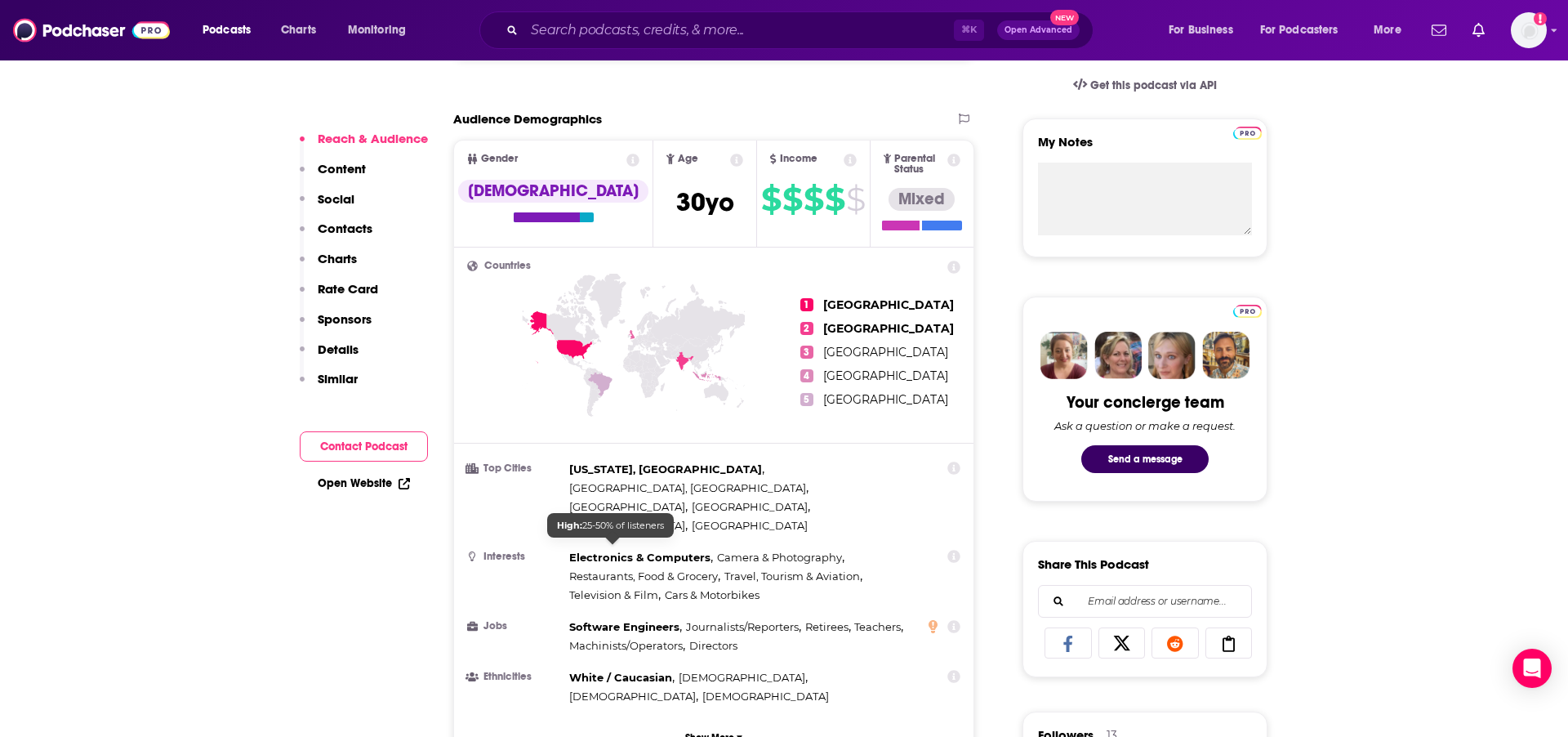
scroll to position [546, 0]
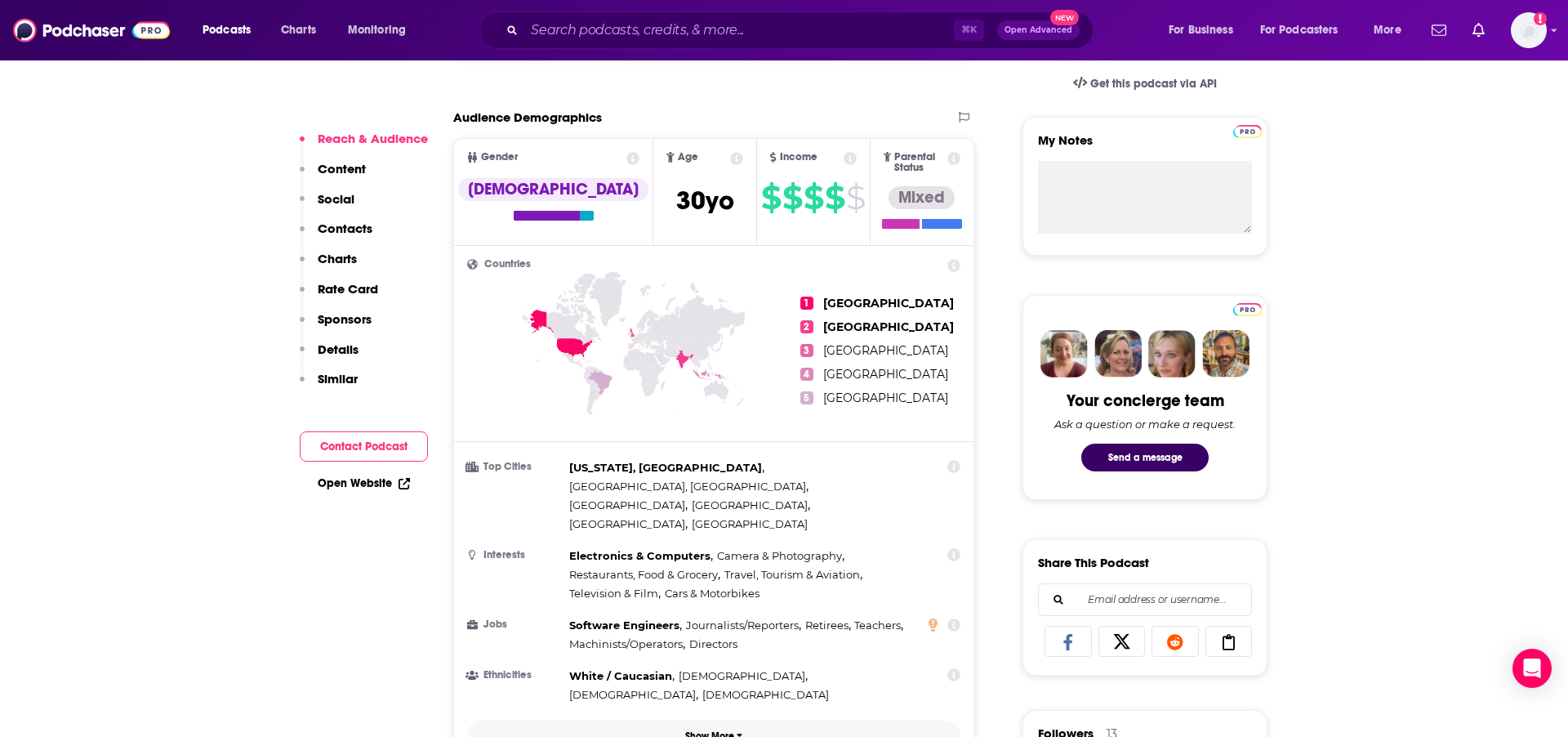
click at [705, 731] on p "Show More" at bounding box center [710, 736] width 49 height 11
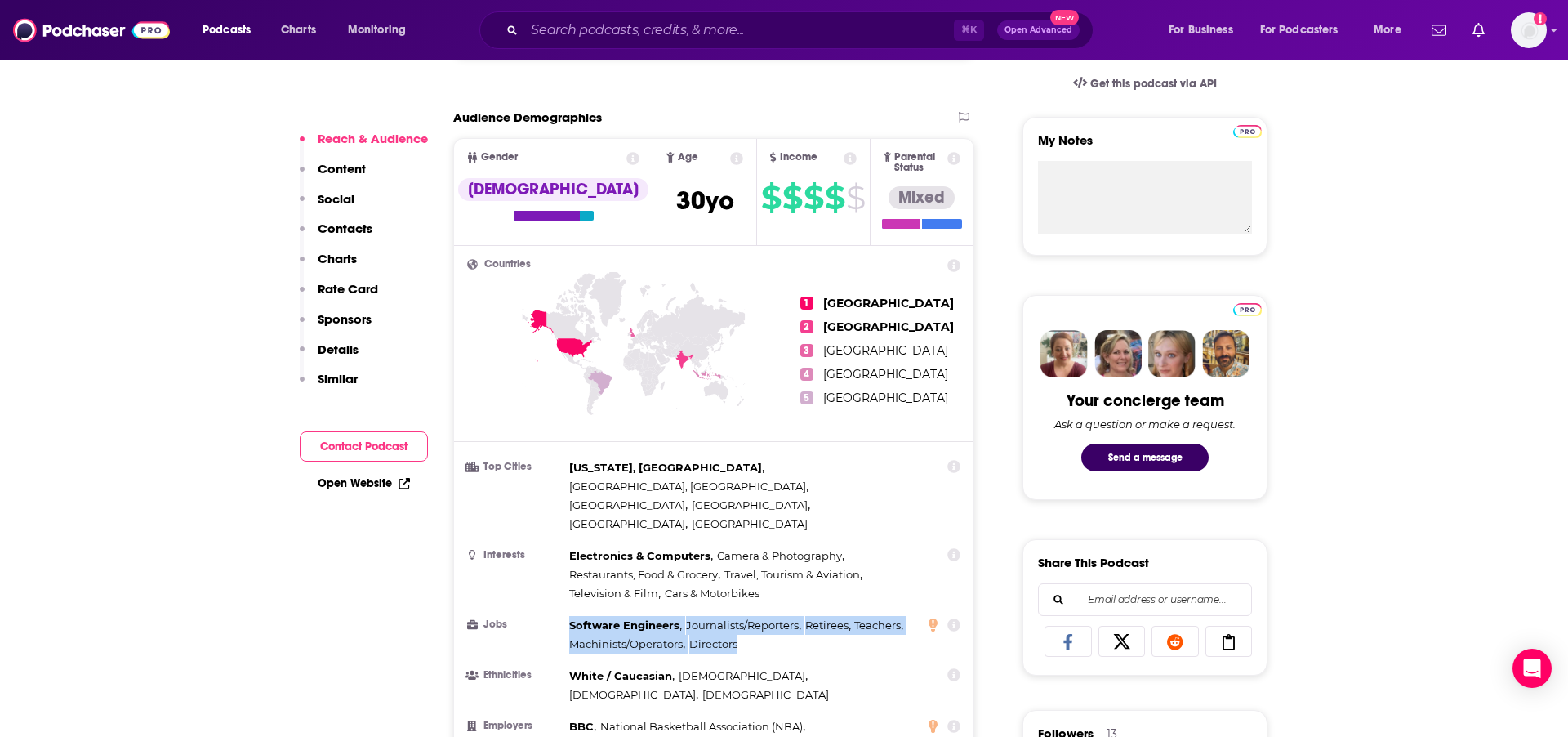
drag, startPoint x: 569, startPoint y: 578, endPoint x: 744, endPoint y: 600, distance: 176.4
click at [745, 616] on div "Software Engineers , Journalists/Reporters , Retirees , Teachers , Machinists/O…" at bounding box center [744, 635] width 349 height 38
copy div "Software Engineers , Journalists/Reporters , Retirees , Teachers , Machinists/O…"
drag, startPoint x: 91, startPoint y: 293, endPoint x: 36, endPoint y: 268, distance: 60.4
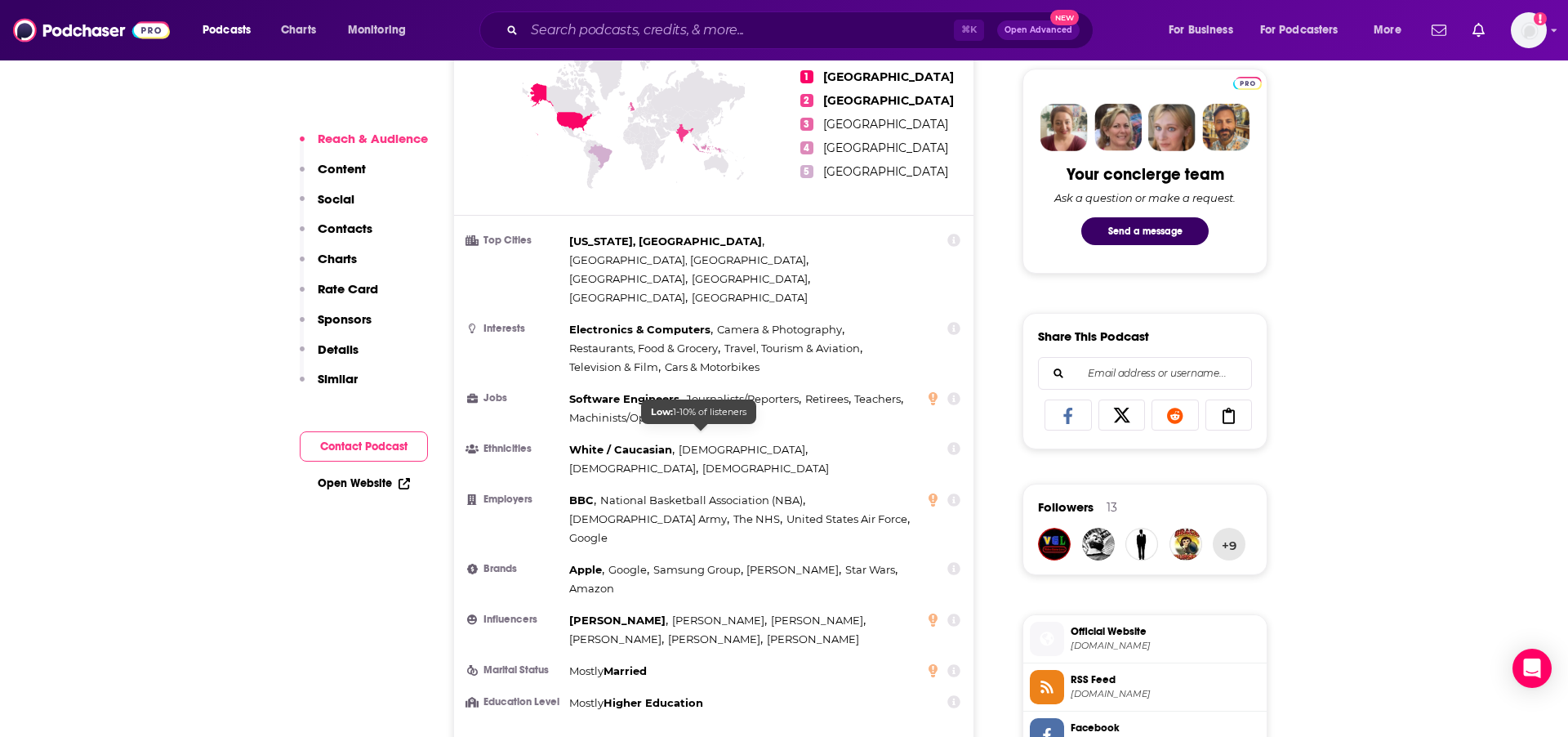
scroll to position [767, 0]
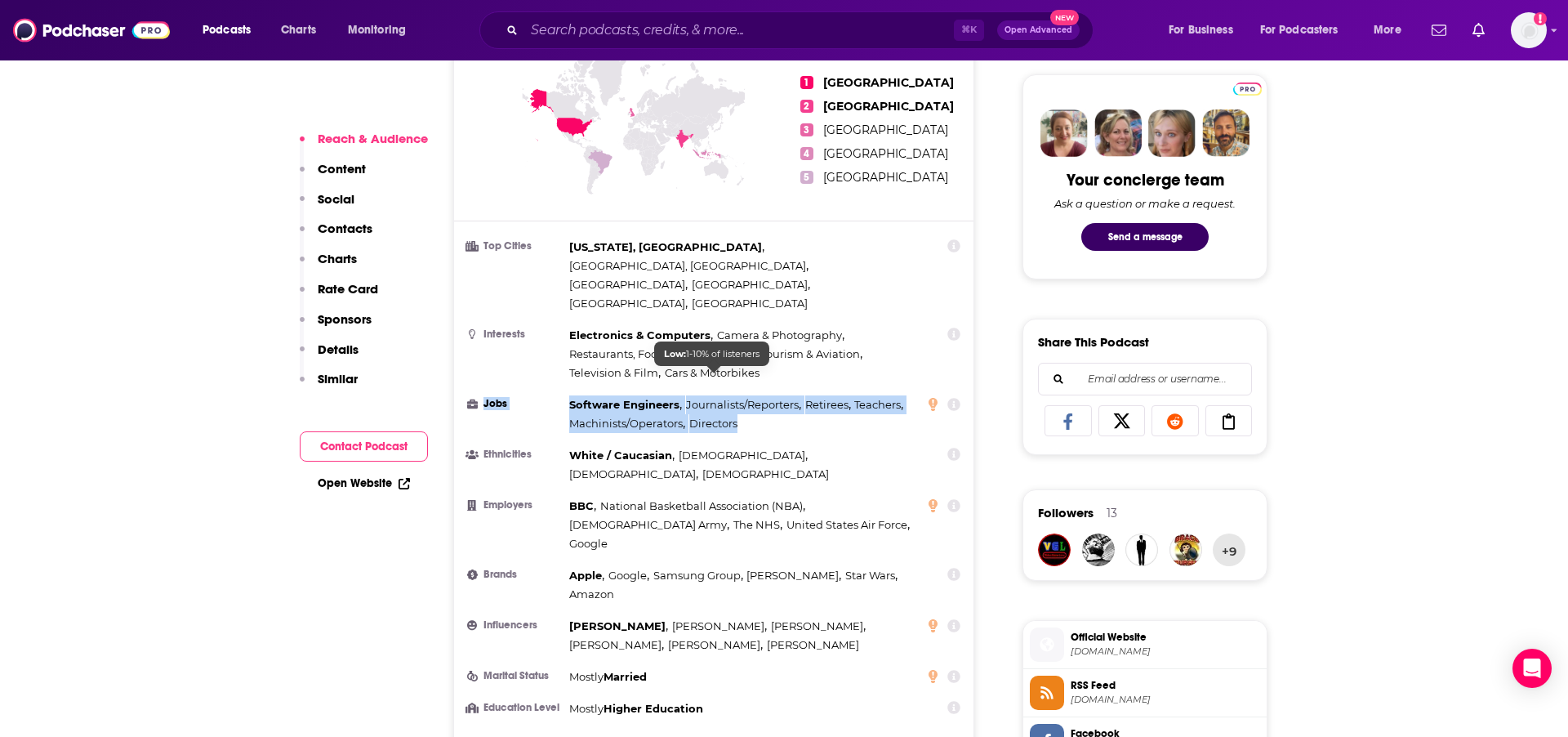
drag, startPoint x: 564, startPoint y: 359, endPoint x: 736, endPoint y: 377, distance: 172.9
click at [736, 396] on li "Jobs Software Engineers , Journalists/Reporters , Retirees , Teachers , Machini…" at bounding box center [714, 415] width 494 height 38
drag, startPoint x: 736, startPoint y: 377, endPoint x: 748, endPoint y: 378, distance: 12.0
click at [736, 417] on span "Directors" at bounding box center [714, 423] width 48 height 13
drag, startPoint x: 678, startPoint y: 373, endPoint x: 569, endPoint y: 362, distance: 109.6
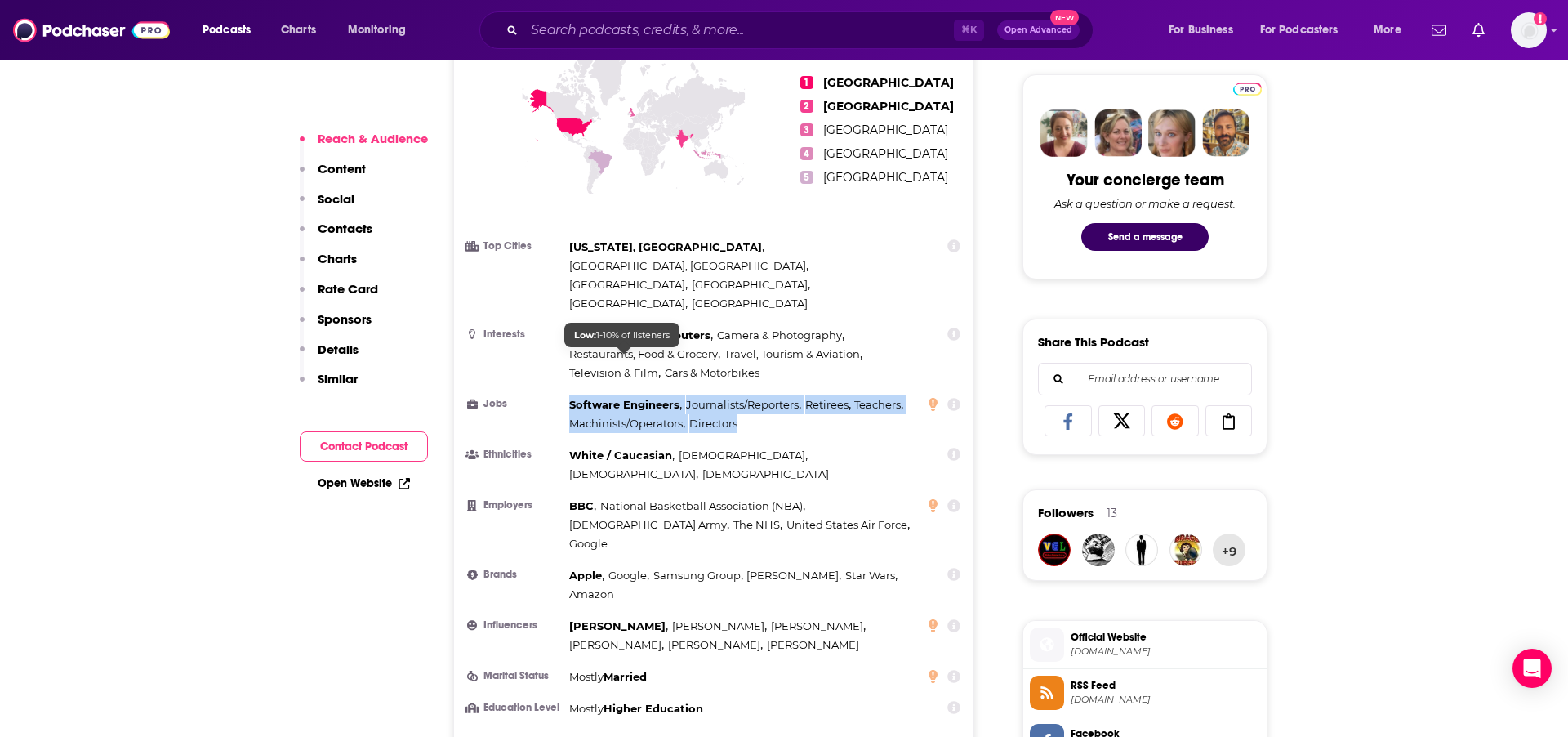
click at [570, 396] on div "Software Engineers , Journalists/Reporters , Retirees , Teachers , Machinists/O…" at bounding box center [744, 415] width 349 height 38
copy div "Software Engineers , Journalists/Reporters , Retirees , Teachers , Machinists/O…"
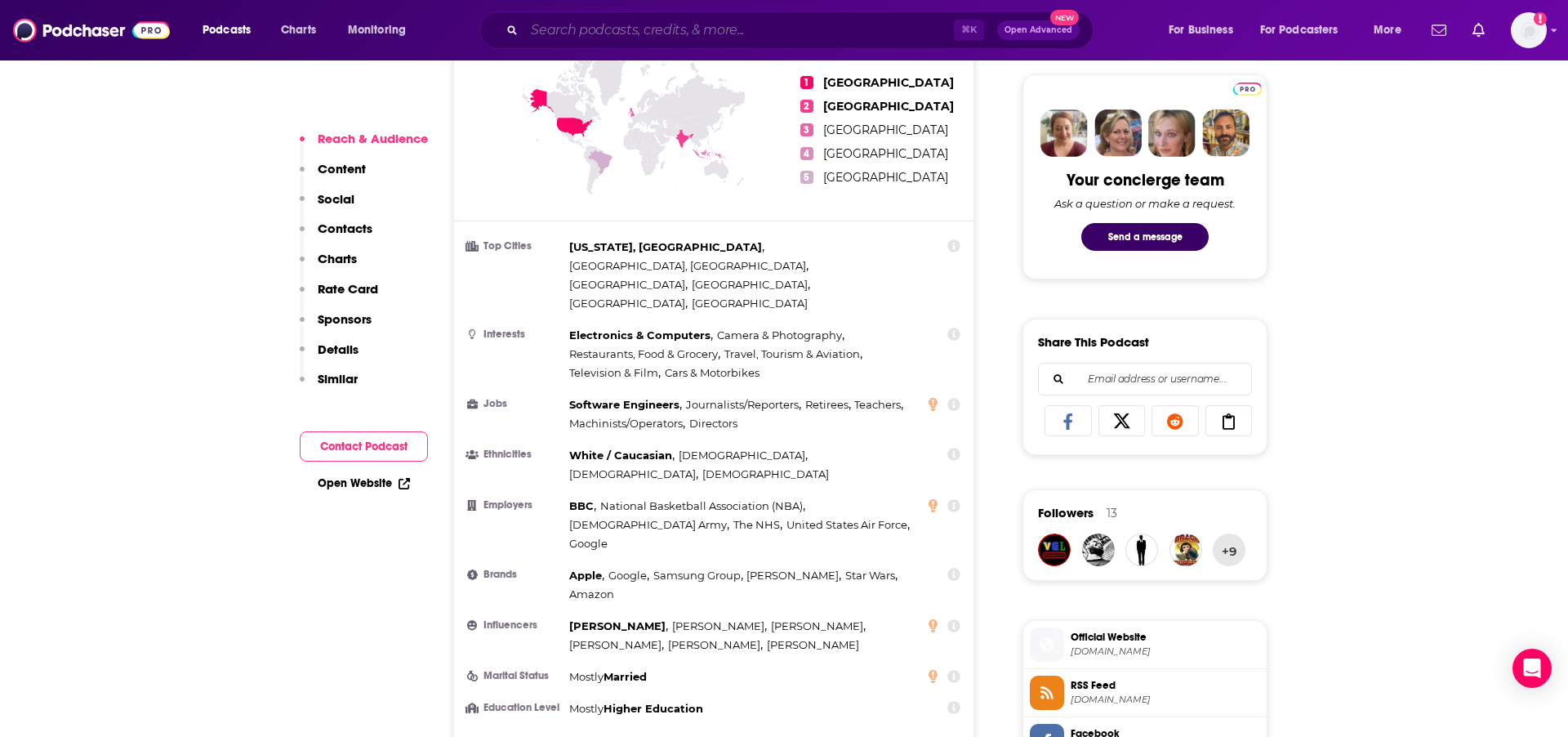
click at [804, 26] on input "Search podcasts, credits, & more..." at bounding box center [740, 30] width 430 height 26
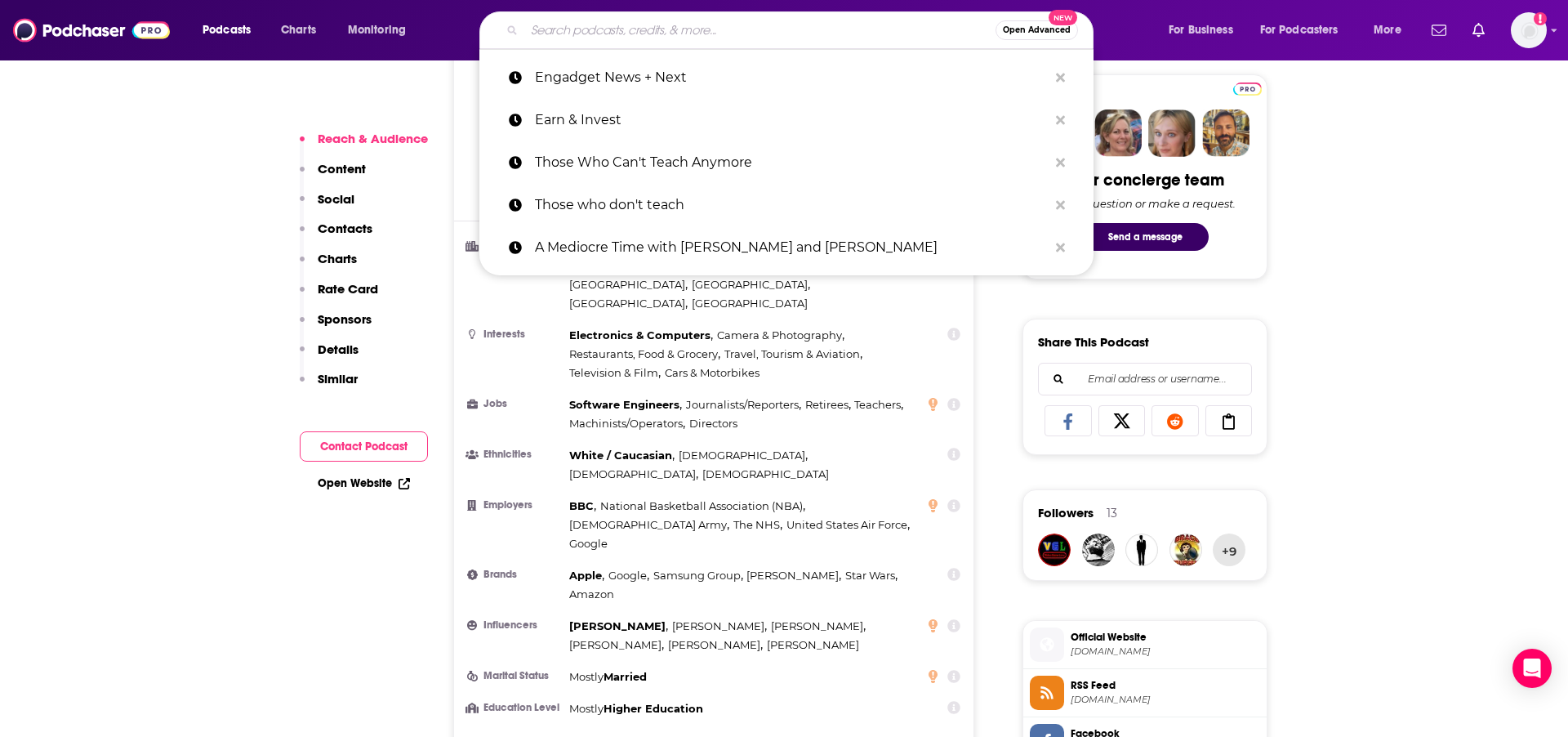
paste input "- Rule Breaker Investing by Motley Fool"
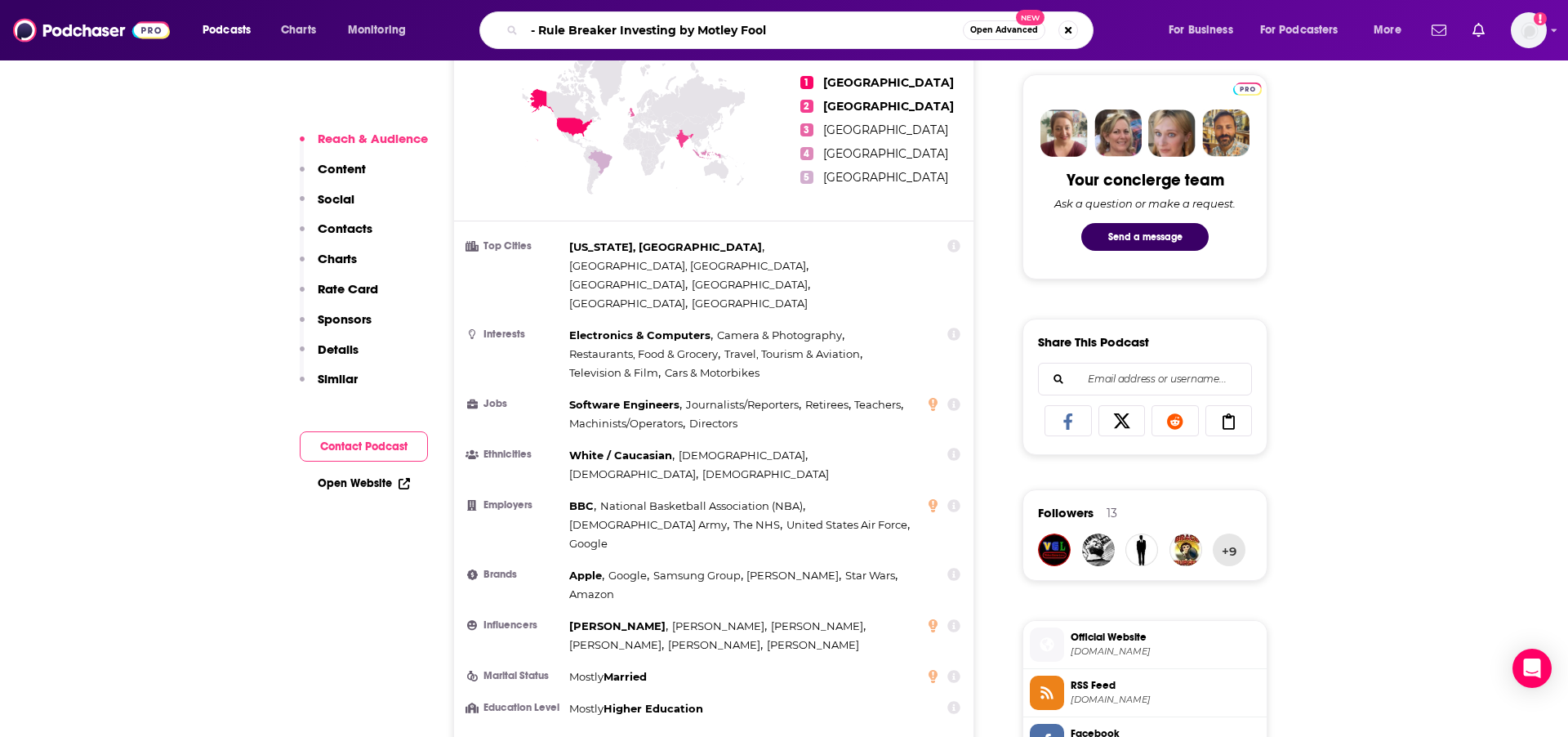
click at [541, 34] on input "- Rule Breaker Investing by Motley Fool" at bounding box center [744, 30] width 439 height 26
type input "Rule Breaker Investing by Motley Fool"
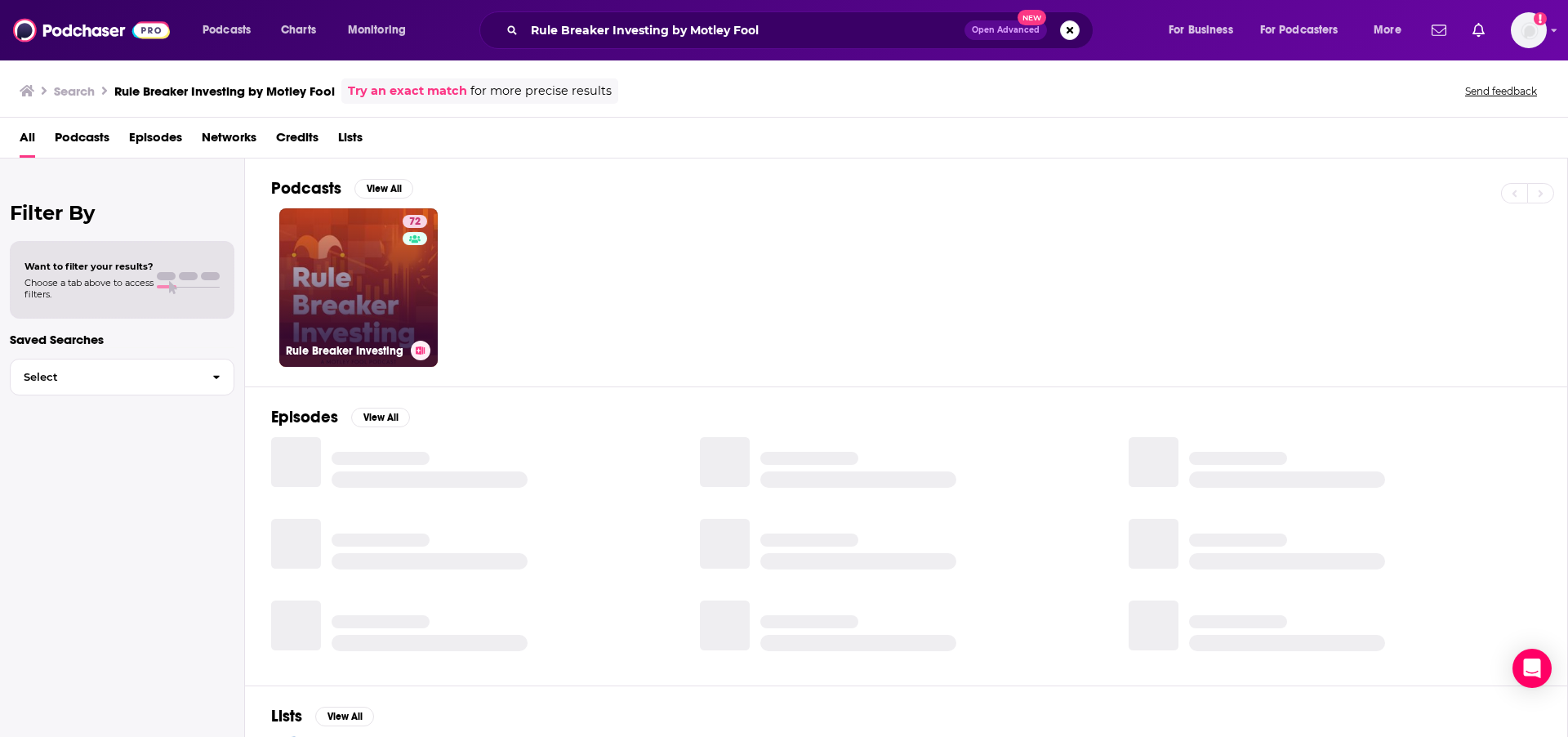
click at [388, 331] on link "72 Rule Breaker Investing" at bounding box center [358, 287] width 159 height 159
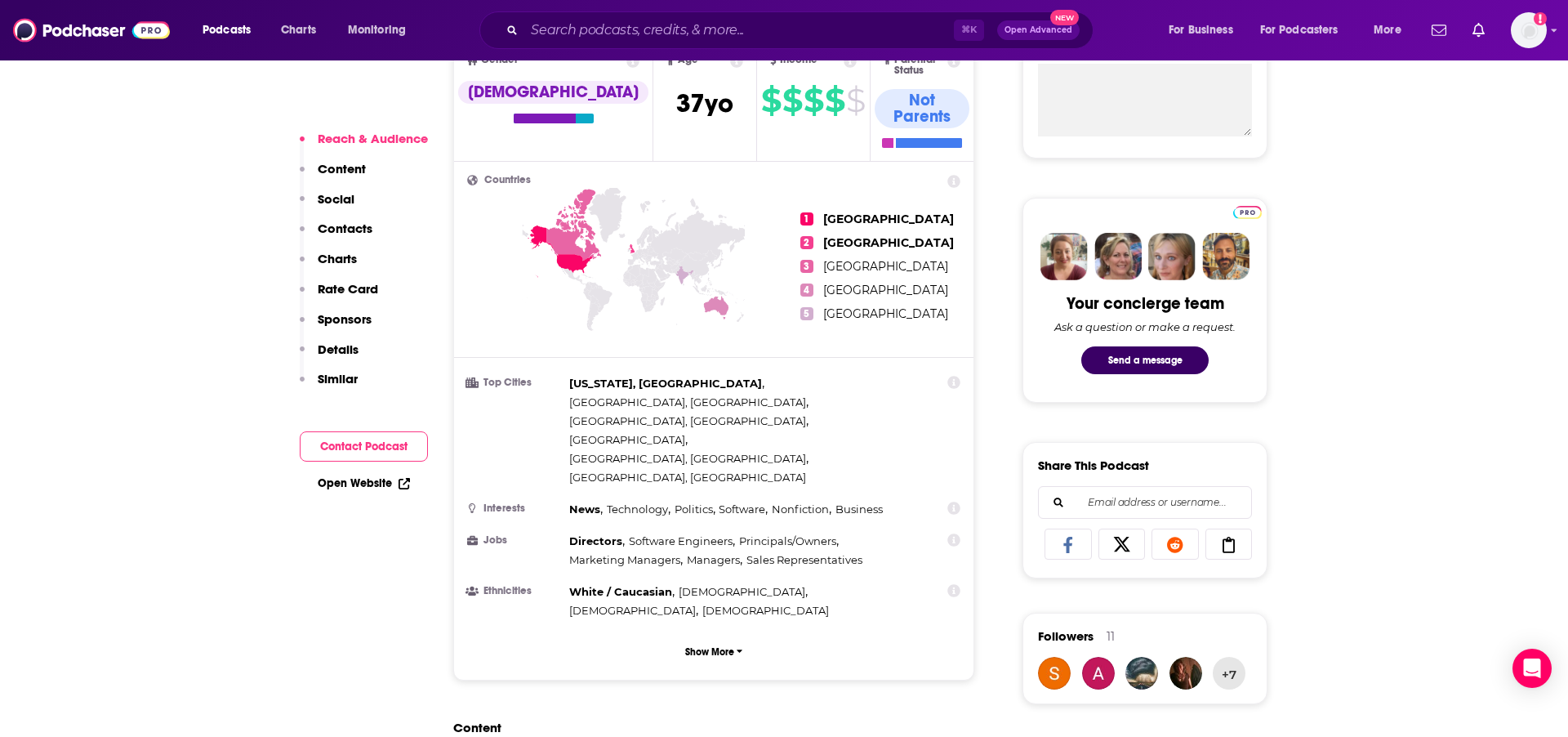
scroll to position [829, 0]
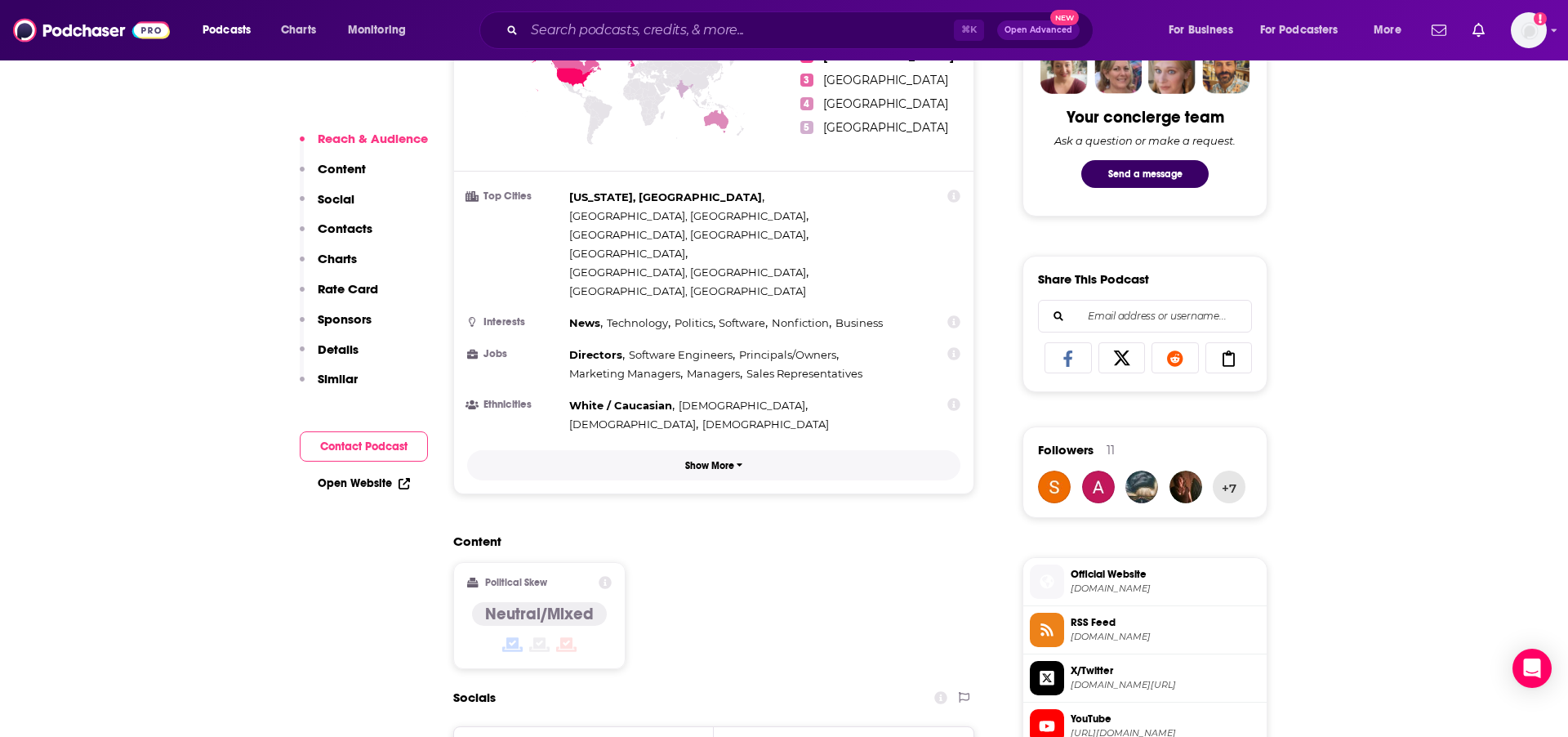
click at [655, 450] on button "Show More" at bounding box center [714, 465] width 494 height 30
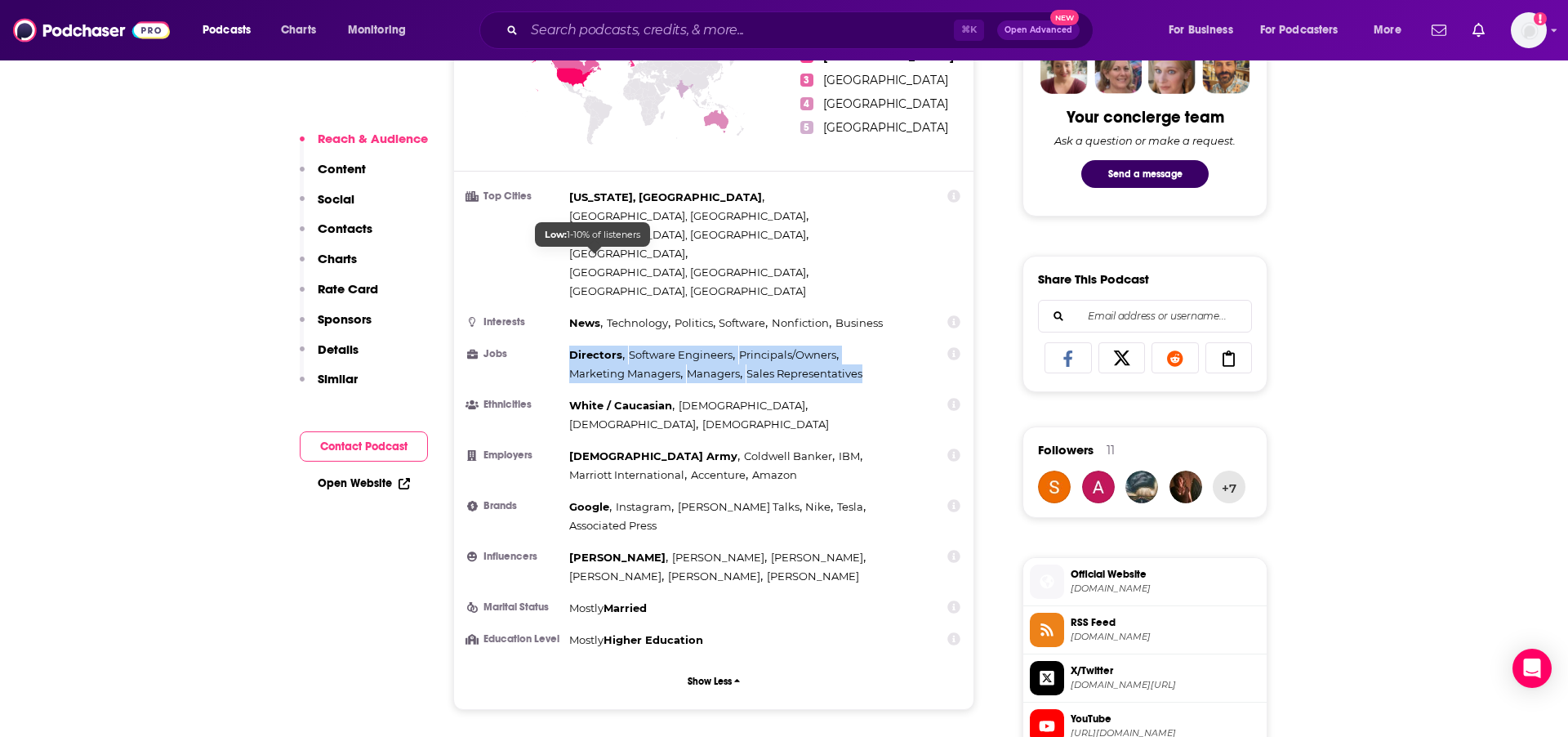
drag, startPoint x: 786, startPoint y: 273, endPoint x: 563, endPoint y: 258, distance: 223.5
click at [570, 346] on div "Directors , Software Engineers , Principals/Owners , Marketing Managers , Manag…" at bounding box center [744, 365] width 349 height 38
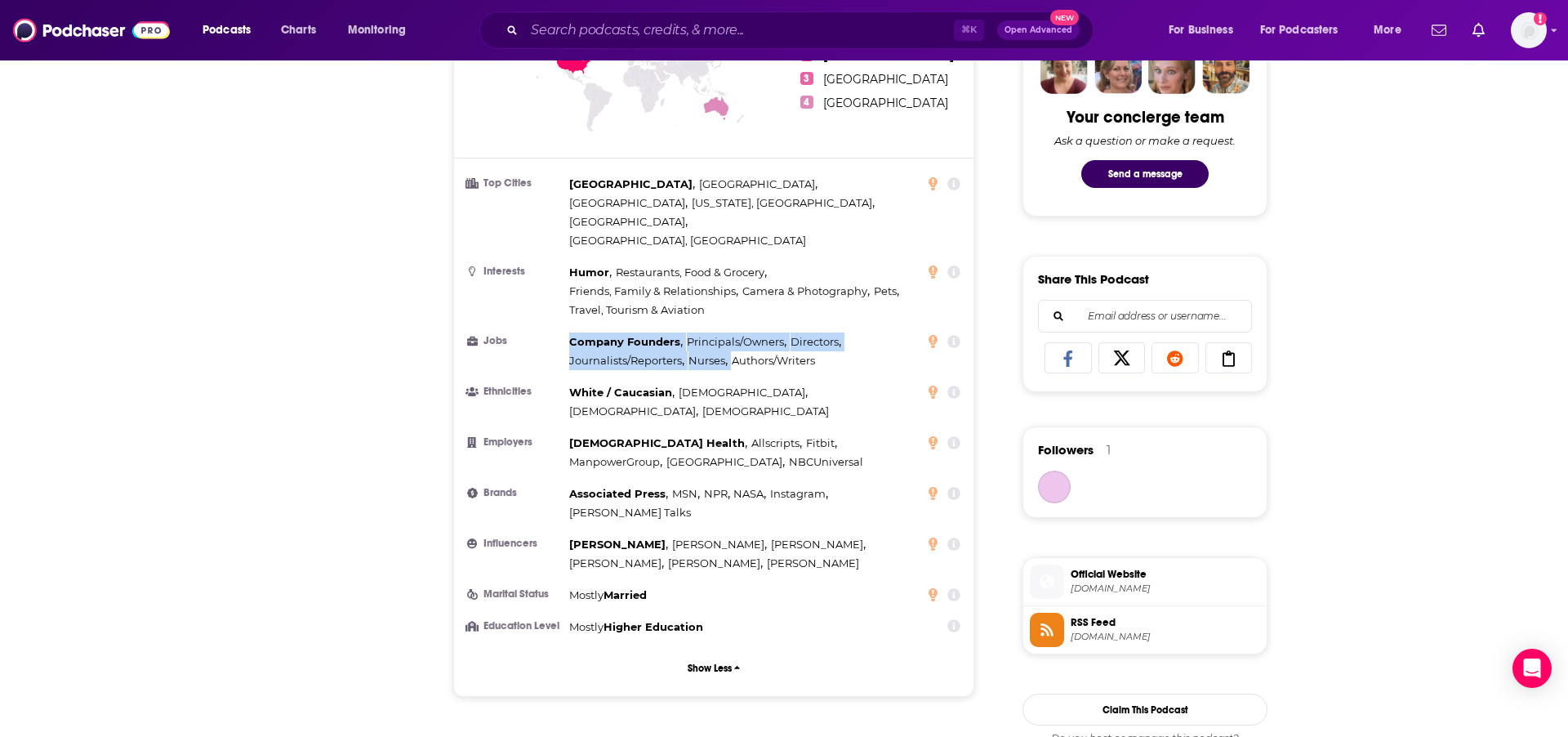
type input "[URL][DOMAIN_NAME]"
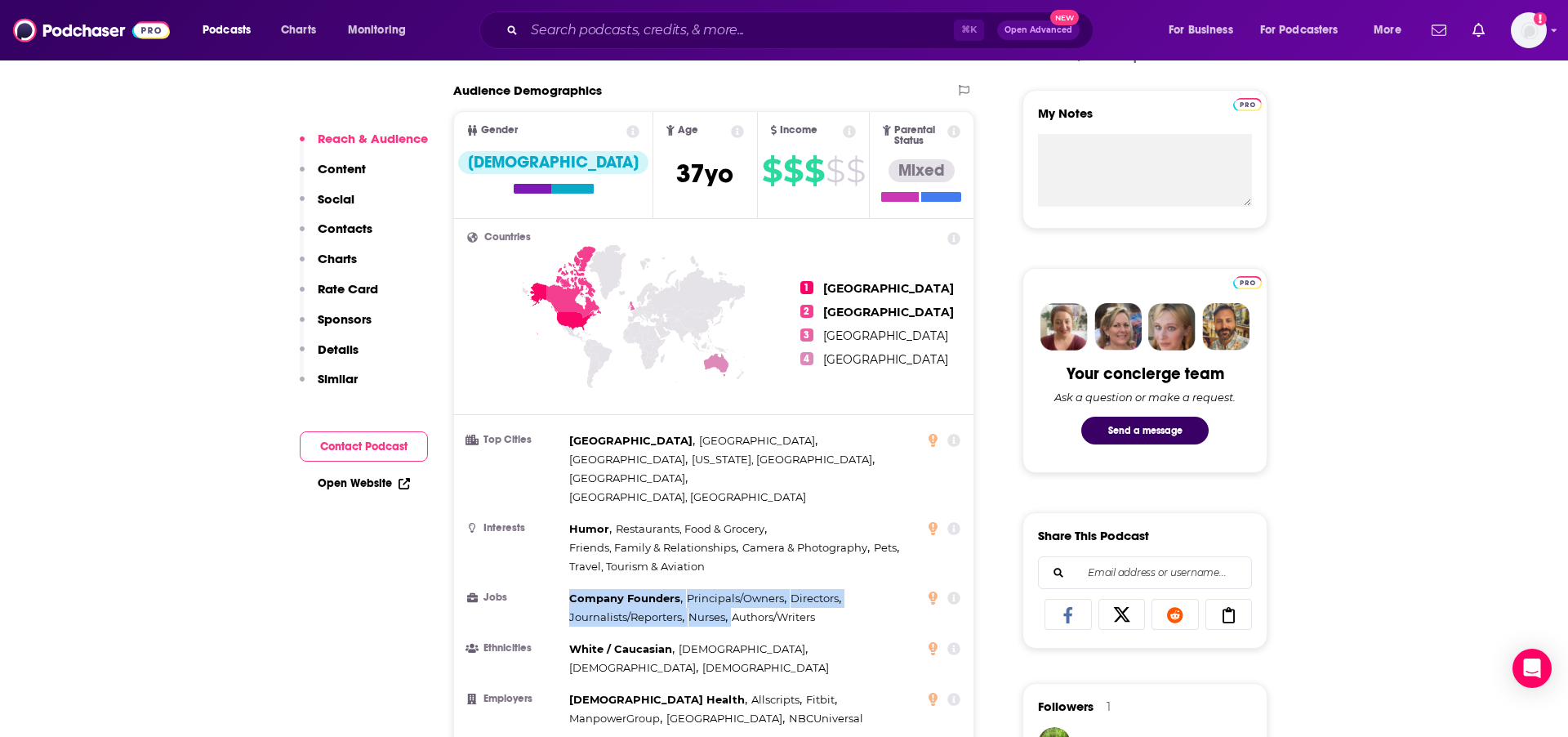
scroll to position [579, 0]
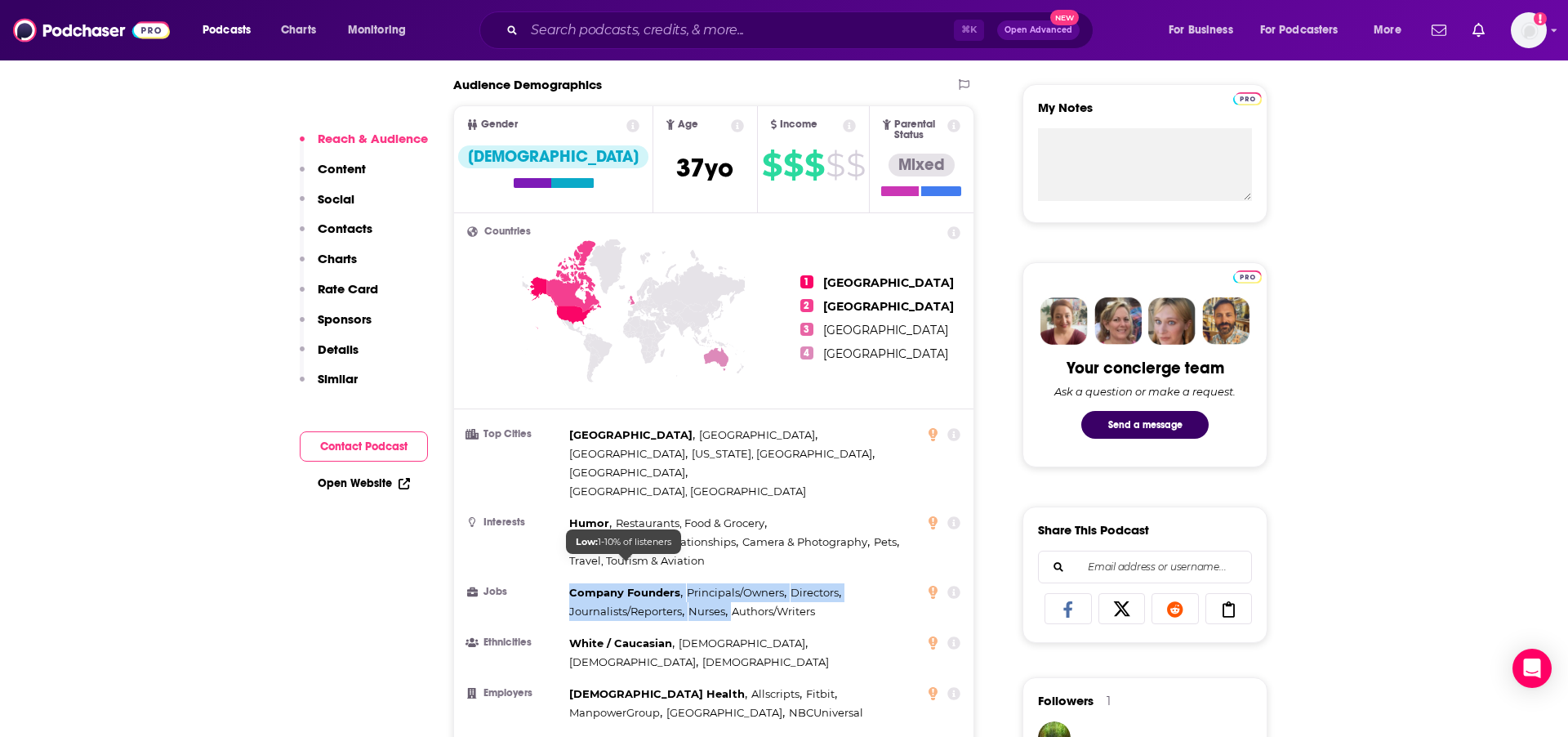
click at [679, 605] on span "Journalists/Reporters" at bounding box center [626, 611] width 113 height 13
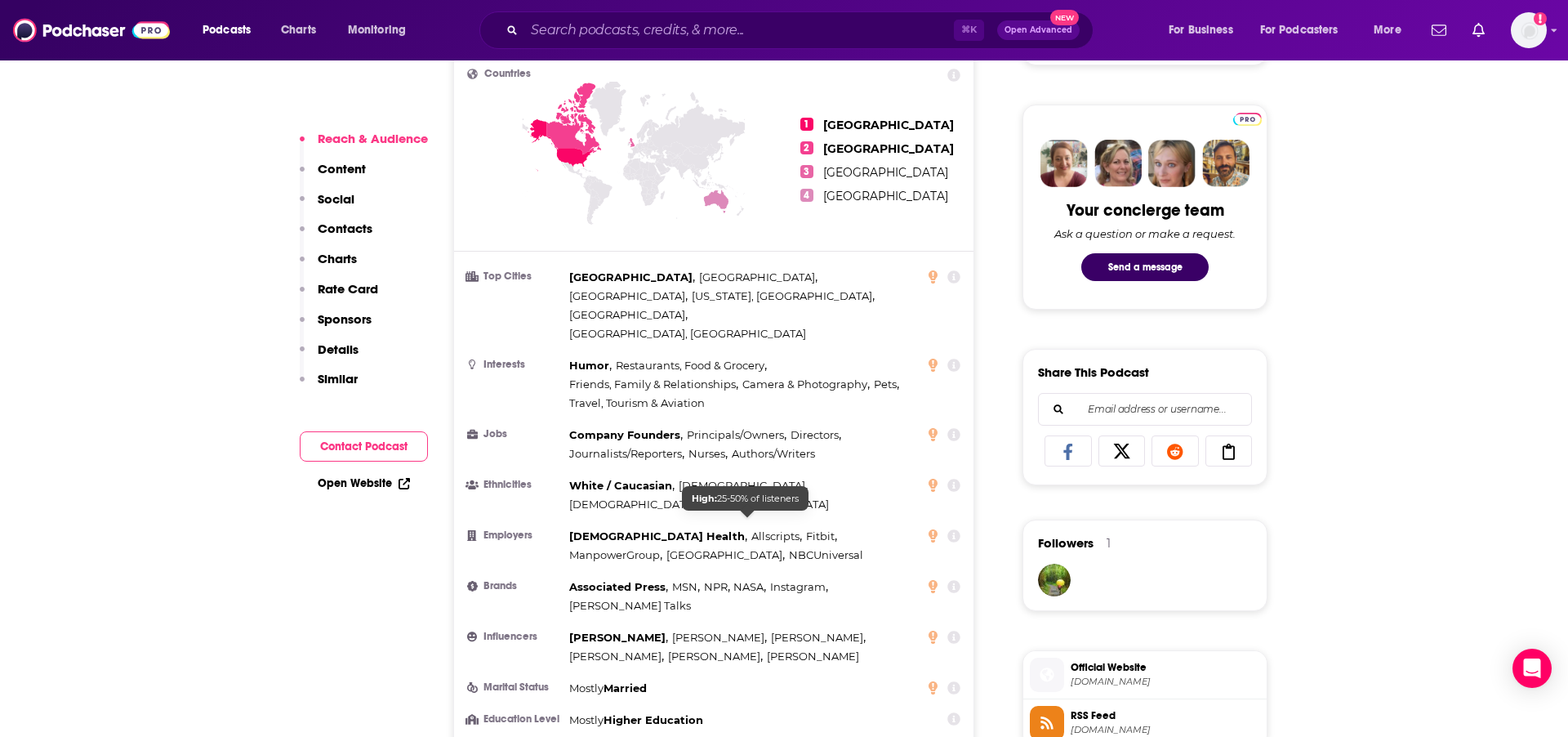
scroll to position [737, 0]
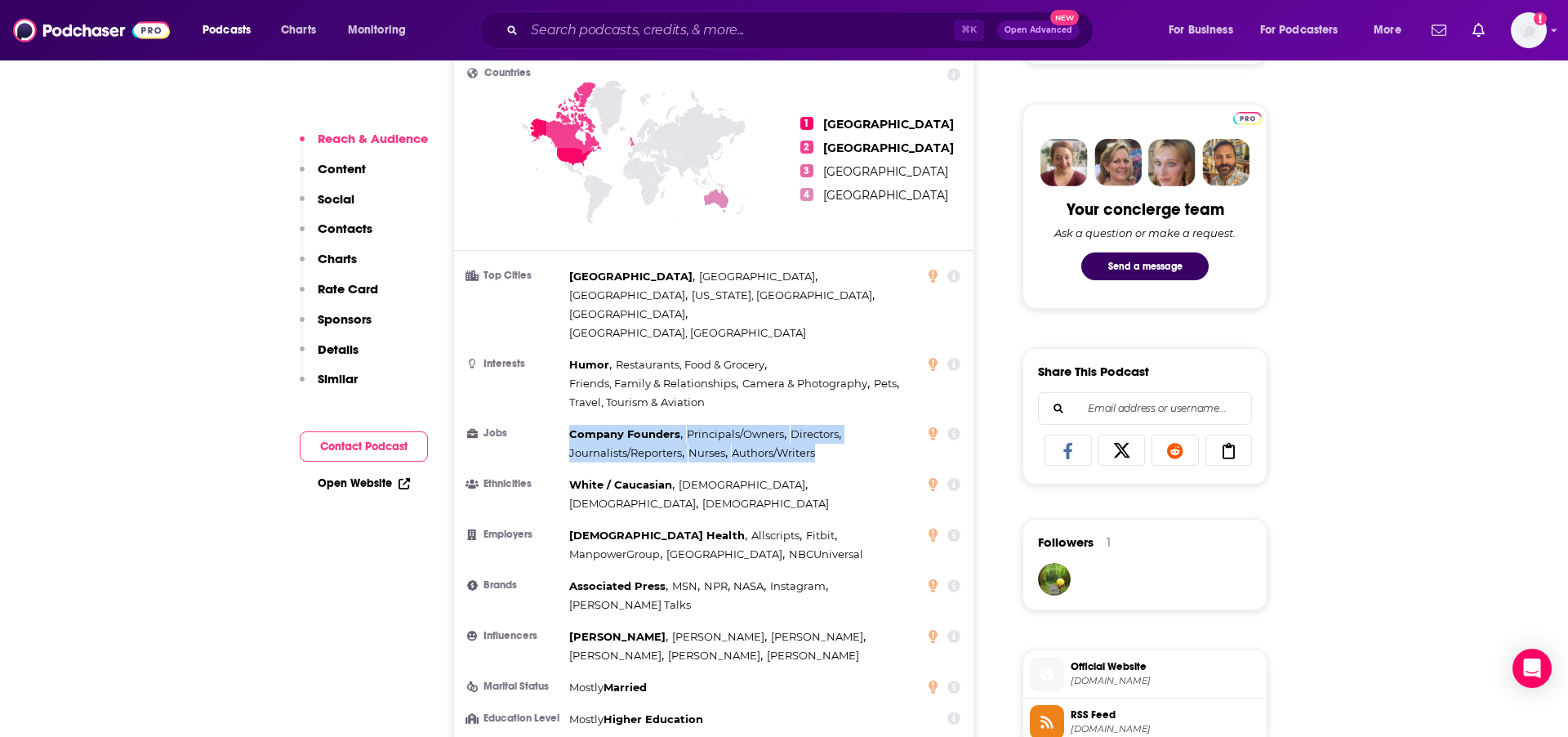
drag, startPoint x: 819, startPoint y: 408, endPoint x: 564, endPoint y: 394, distance: 255.4
click at [568, 425] on li "Jobs Company Founders , Principals/Owners , Directors , Journalists/Reporters ,…" at bounding box center [714, 444] width 494 height 38
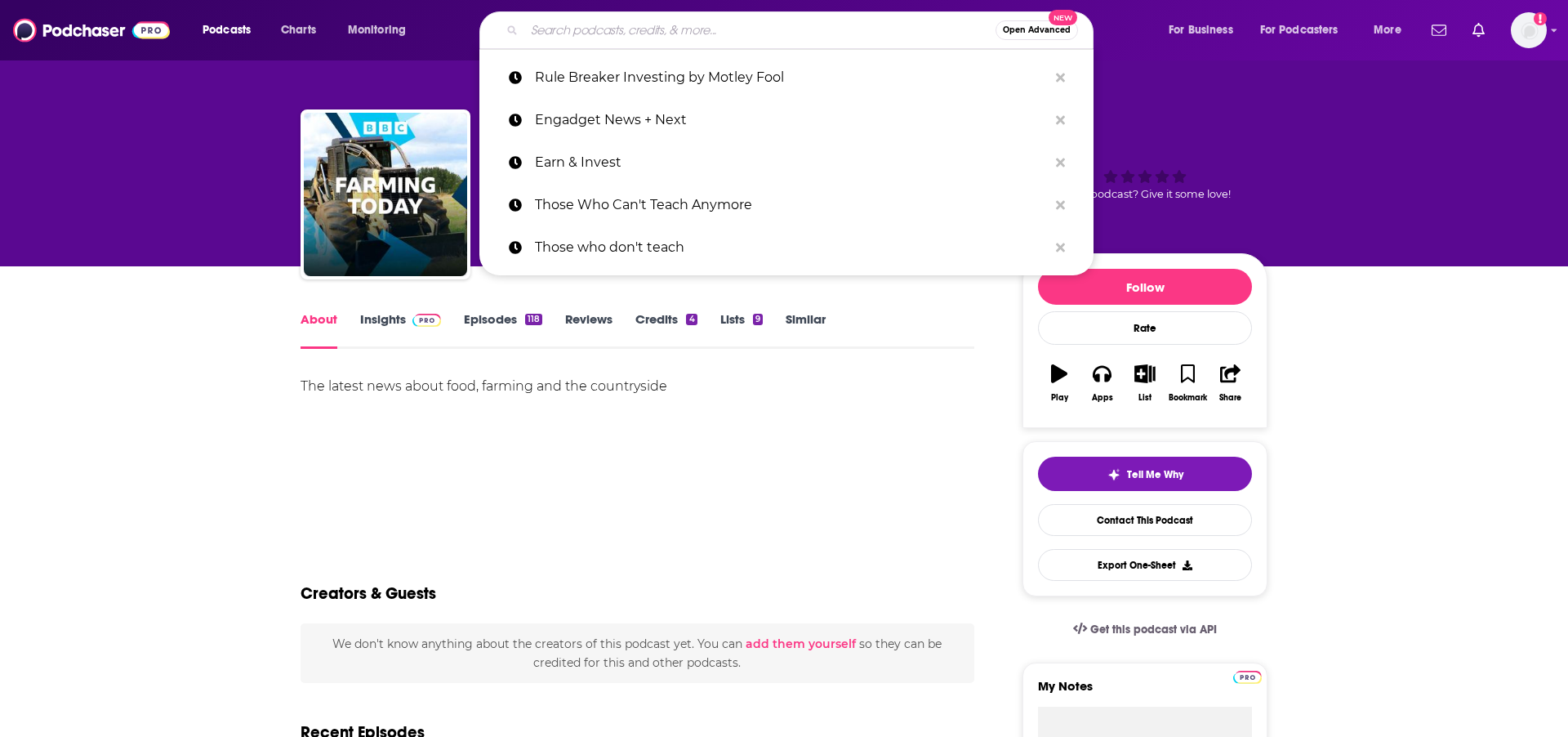
click at [557, 30] on input "Search podcasts, credits, & more..." at bounding box center [761, 30] width 472 height 26
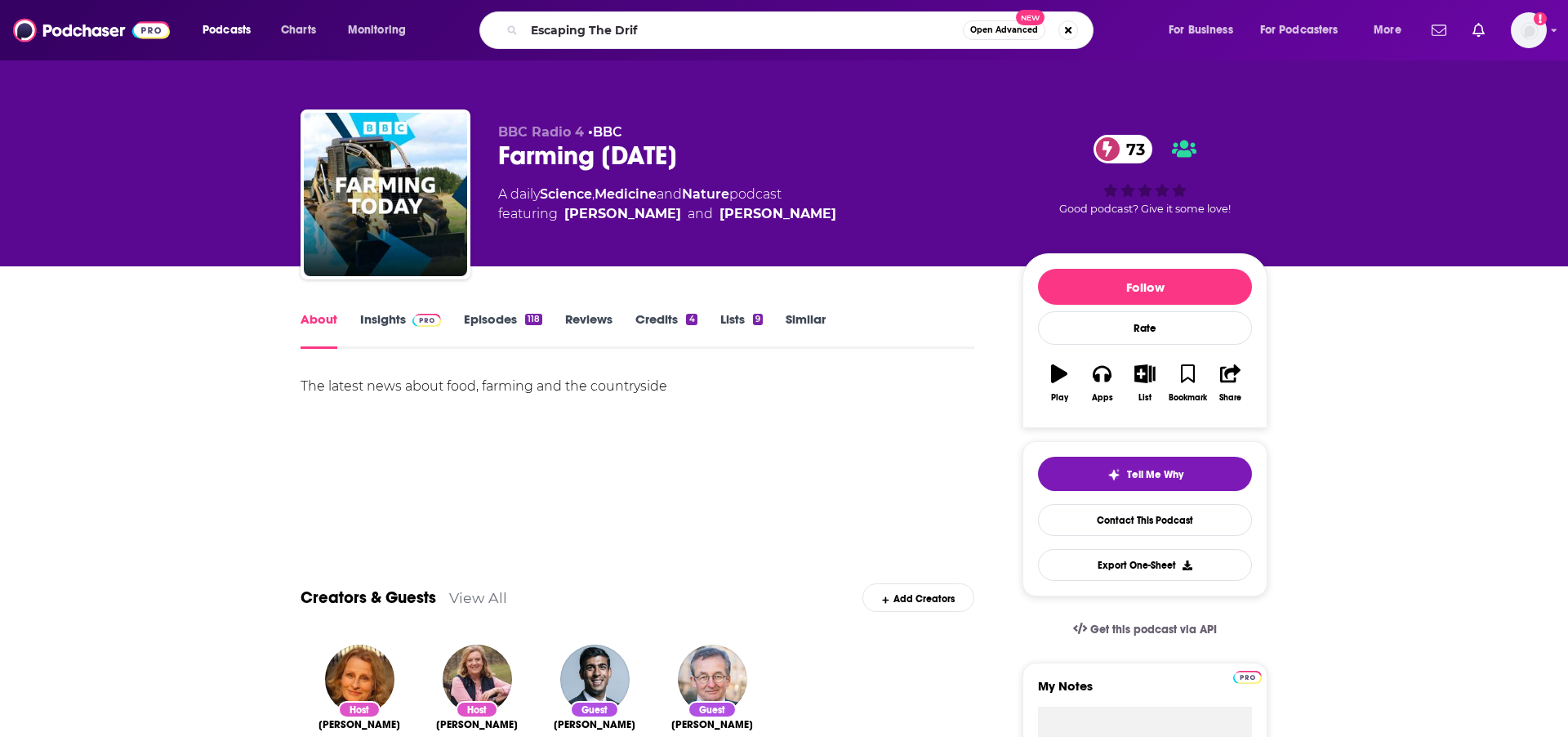
type input "Escaping The Drift"
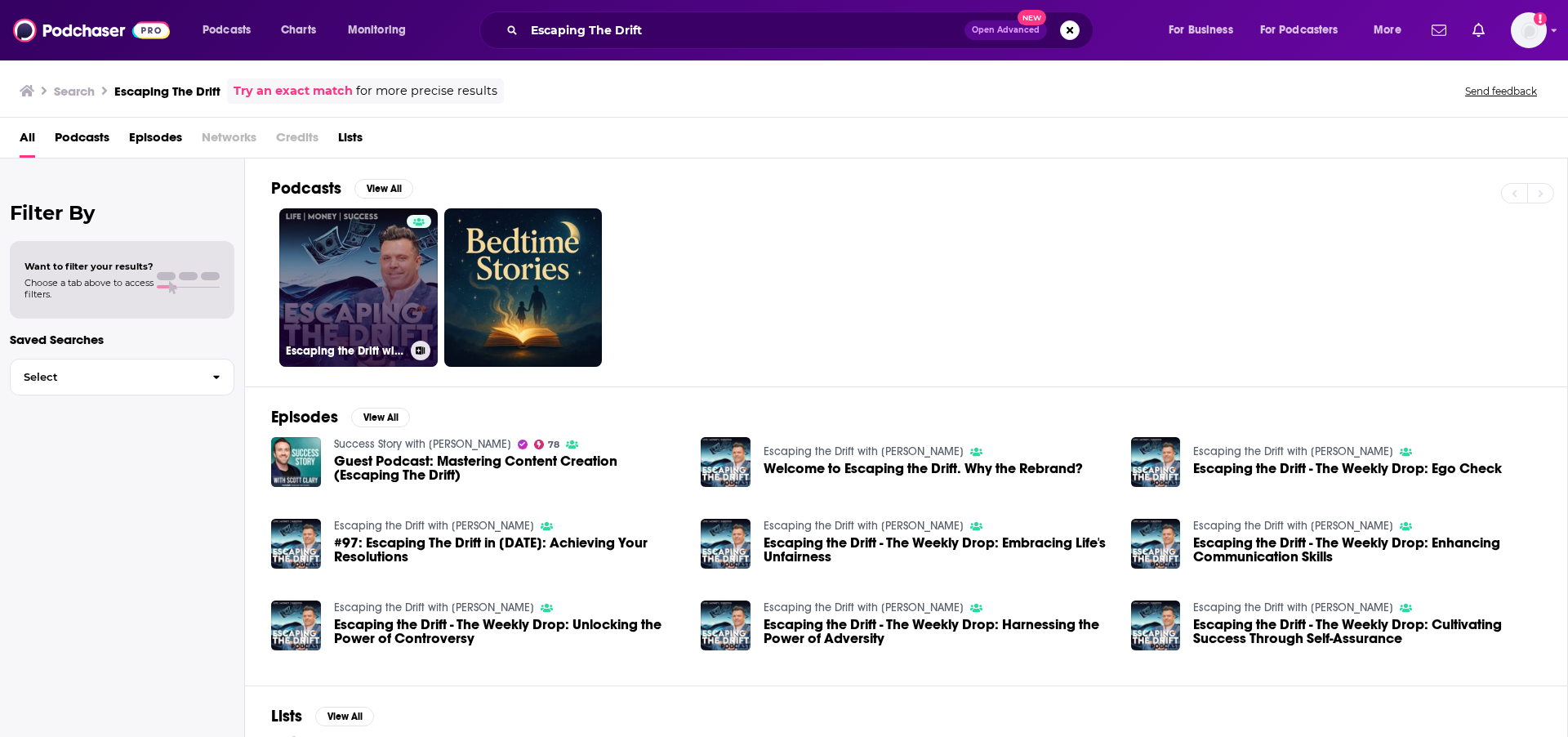
click at [404, 275] on link "Escaping the Drift with John Gafford" at bounding box center [358, 287] width 159 height 159
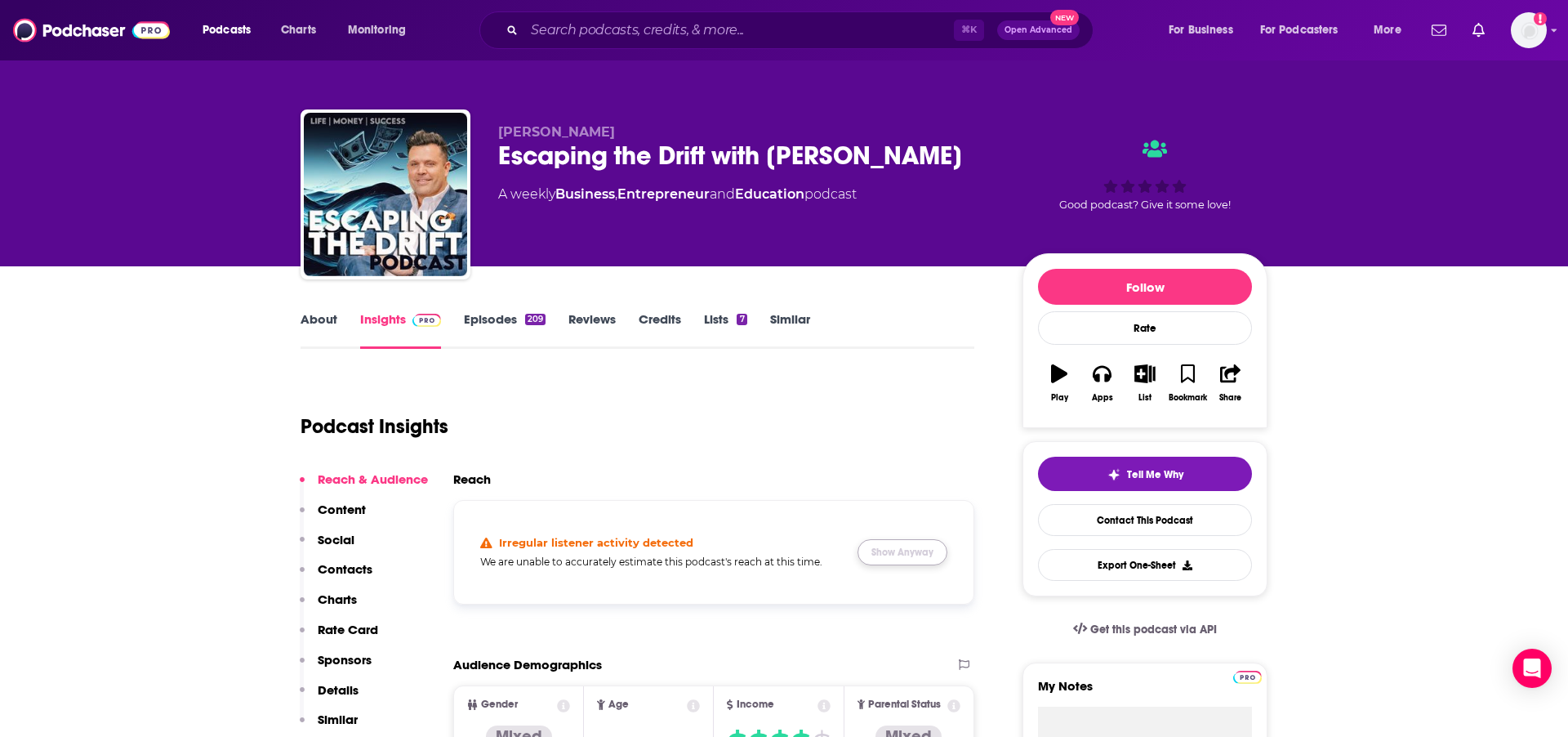
click at [905, 559] on button "Show Anyway" at bounding box center [902, 552] width 90 height 26
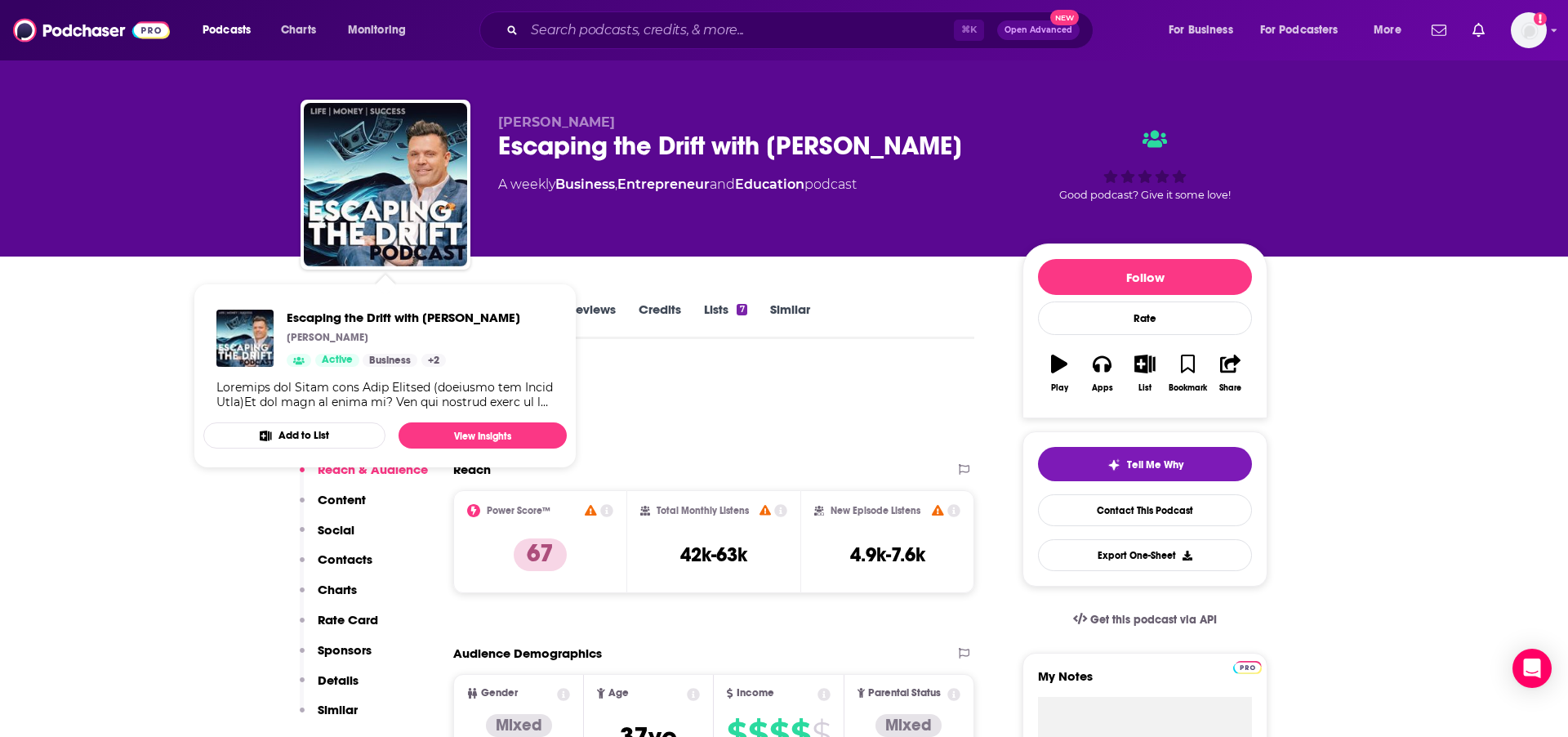
scroll to position [7, 0]
